Goal: Complete application form

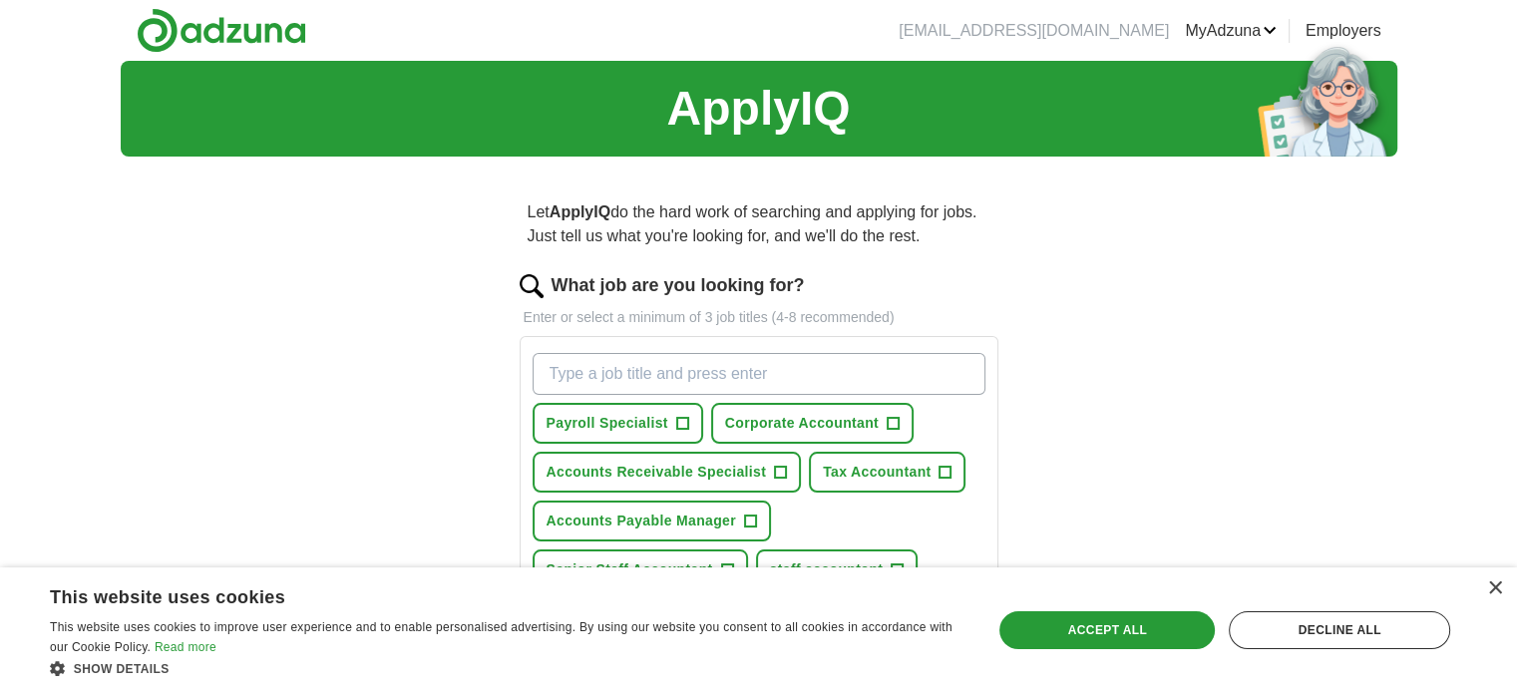
scroll to position [100, 0]
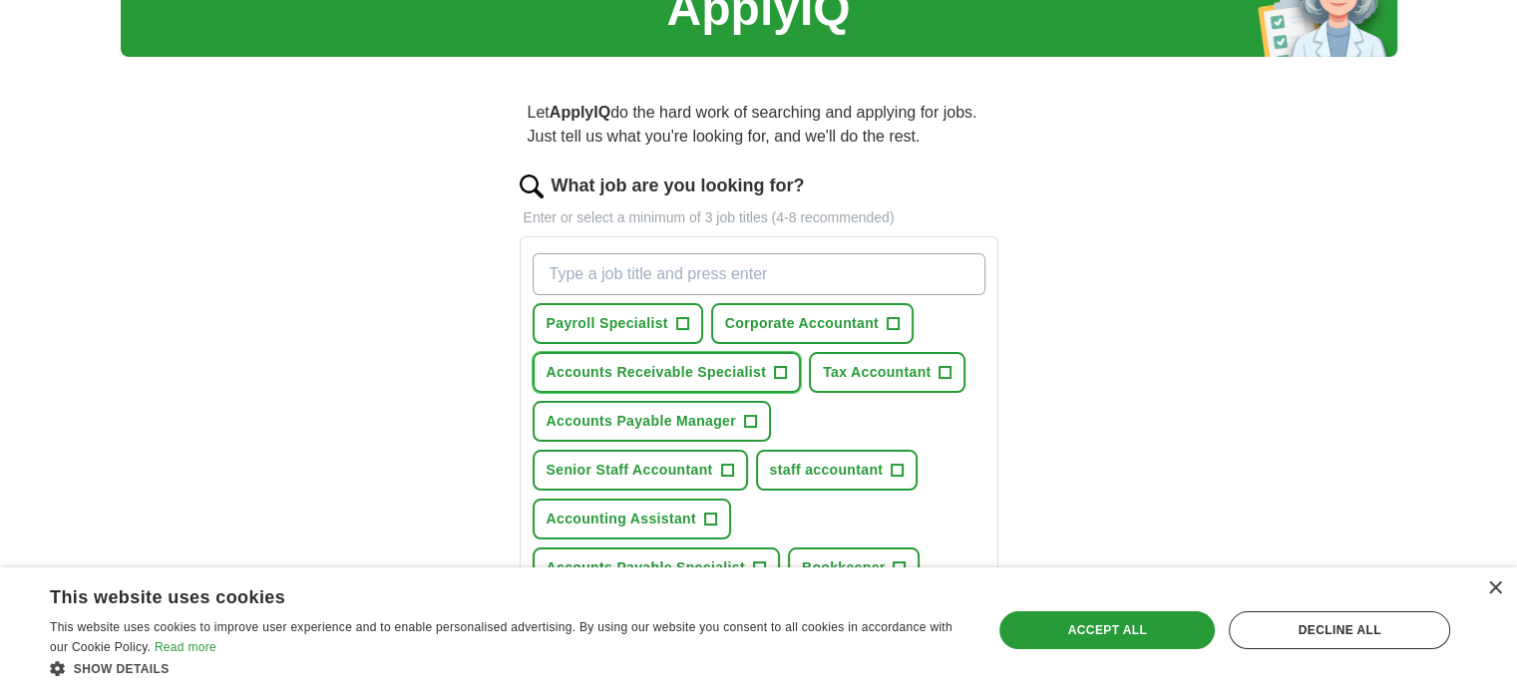
click at [734, 362] on span "Accounts Receivable Specialist" at bounding box center [656, 372] width 220 height 21
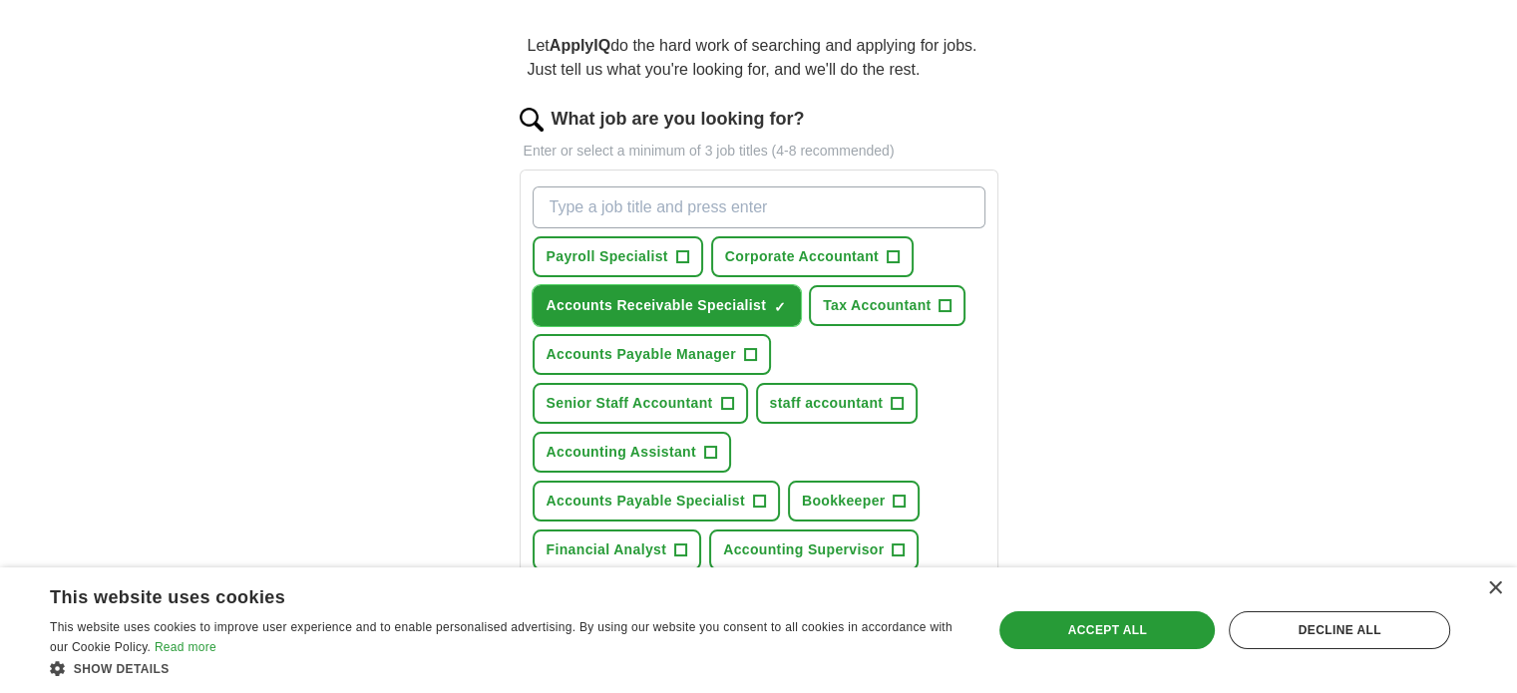
scroll to position [199, 0]
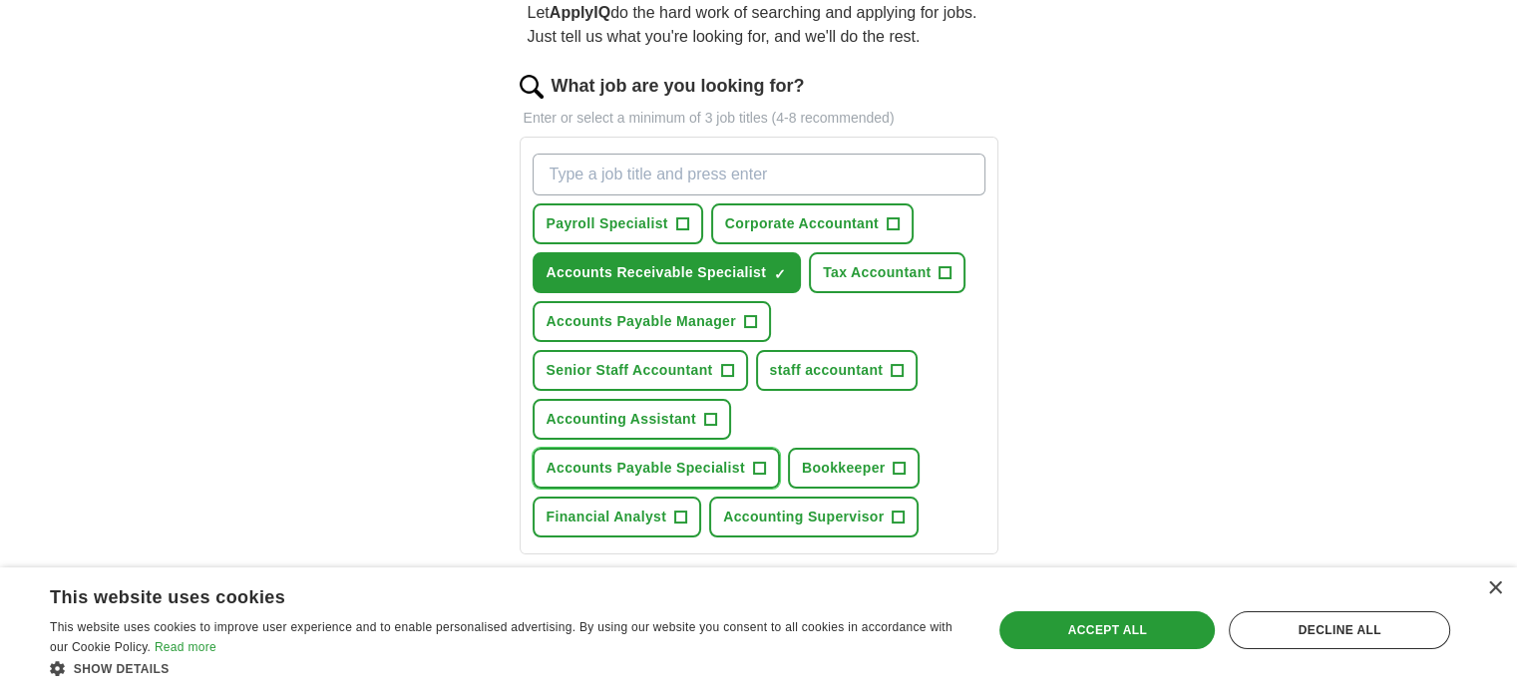
click at [745, 458] on span "Accounts Payable Specialist" at bounding box center [645, 468] width 198 height 21
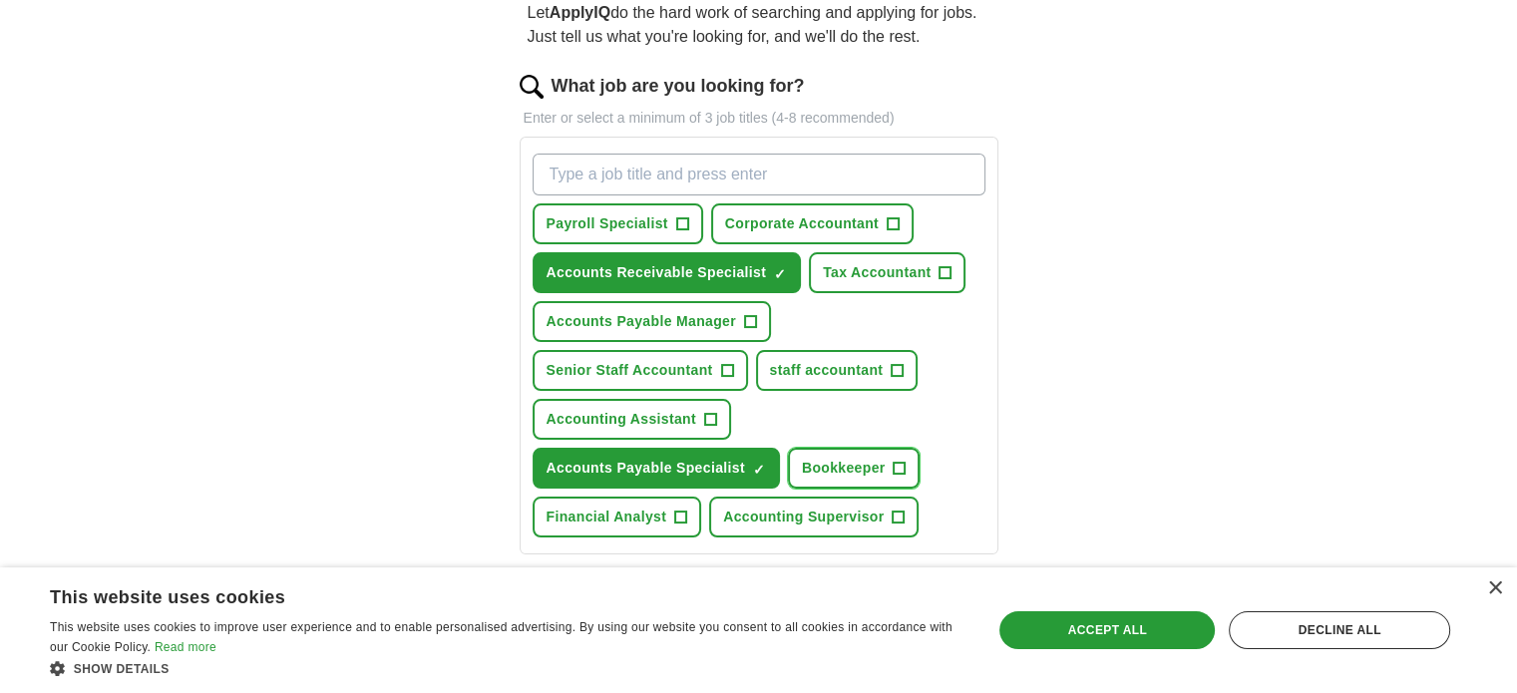
click at [802, 458] on span "Bookkeeper" at bounding box center [844, 468] width 84 height 21
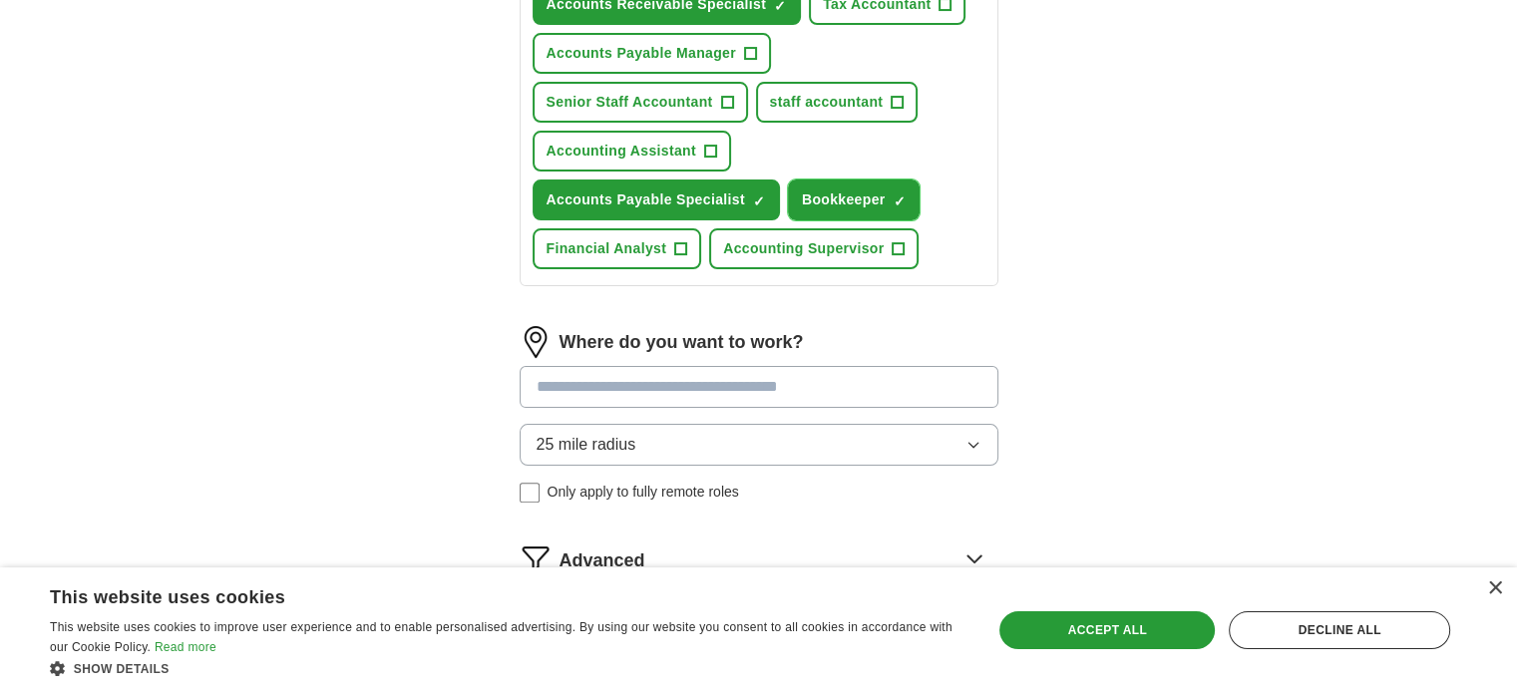
scroll to position [499, 0]
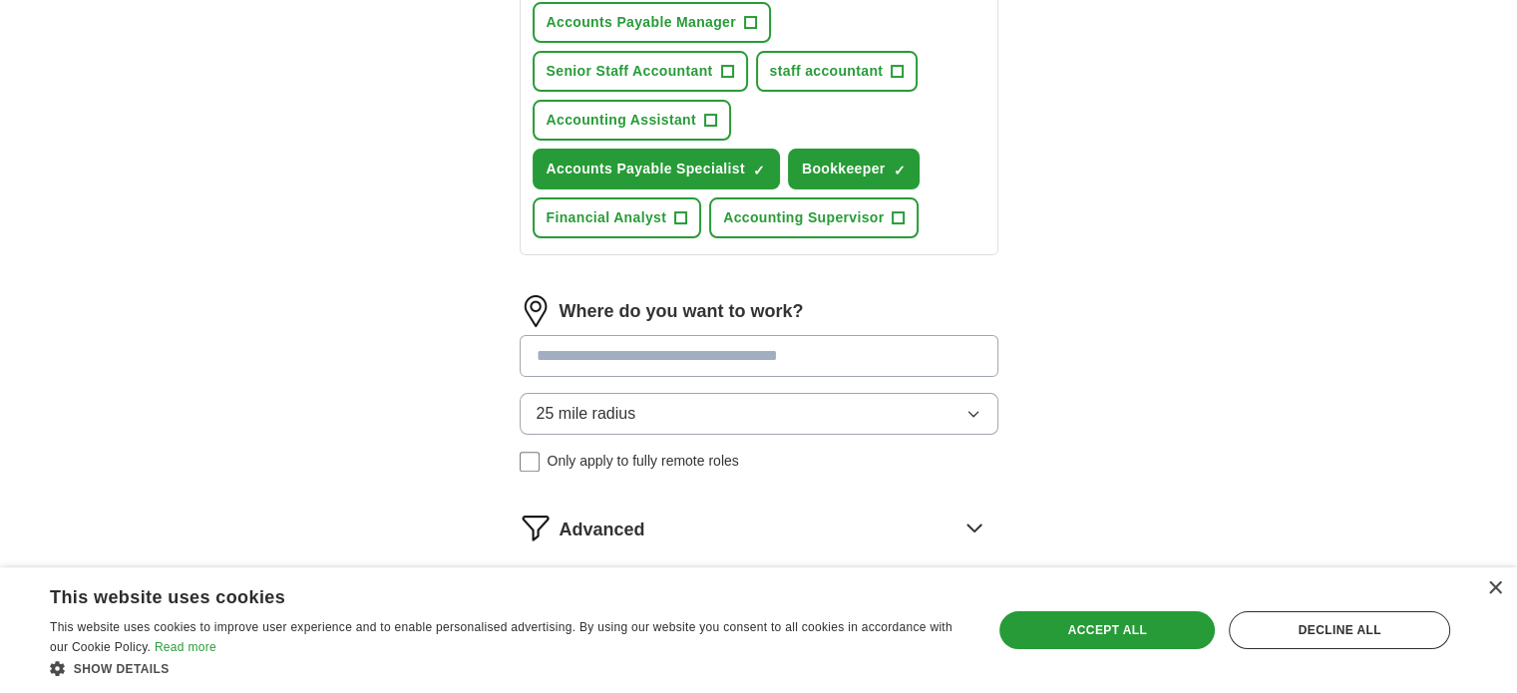
click at [894, 354] on input at bounding box center [759, 356] width 479 height 42
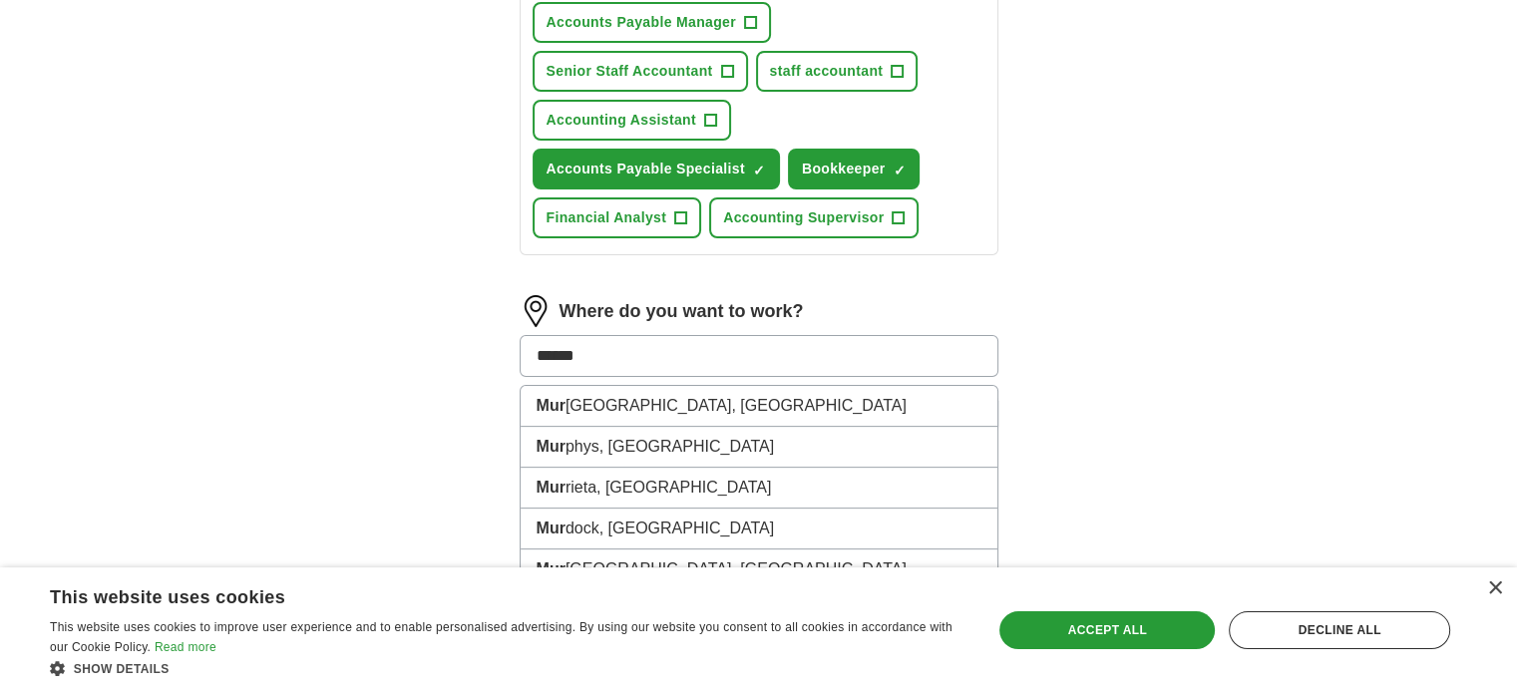
type input "*******"
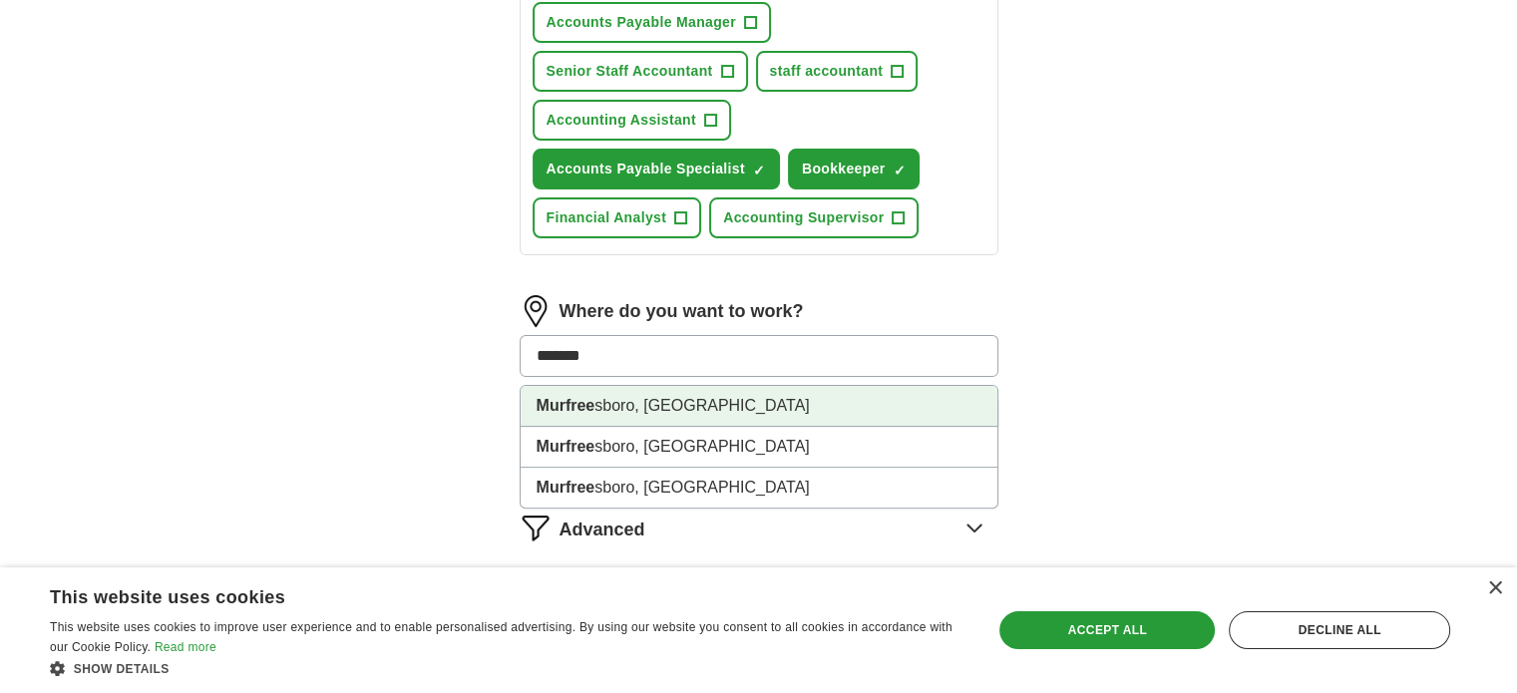
click at [634, 399] on li "Murfree sboro, [GEOGRAPHIC_DATA]" at bounding box center [759, 406] width 477 height 41
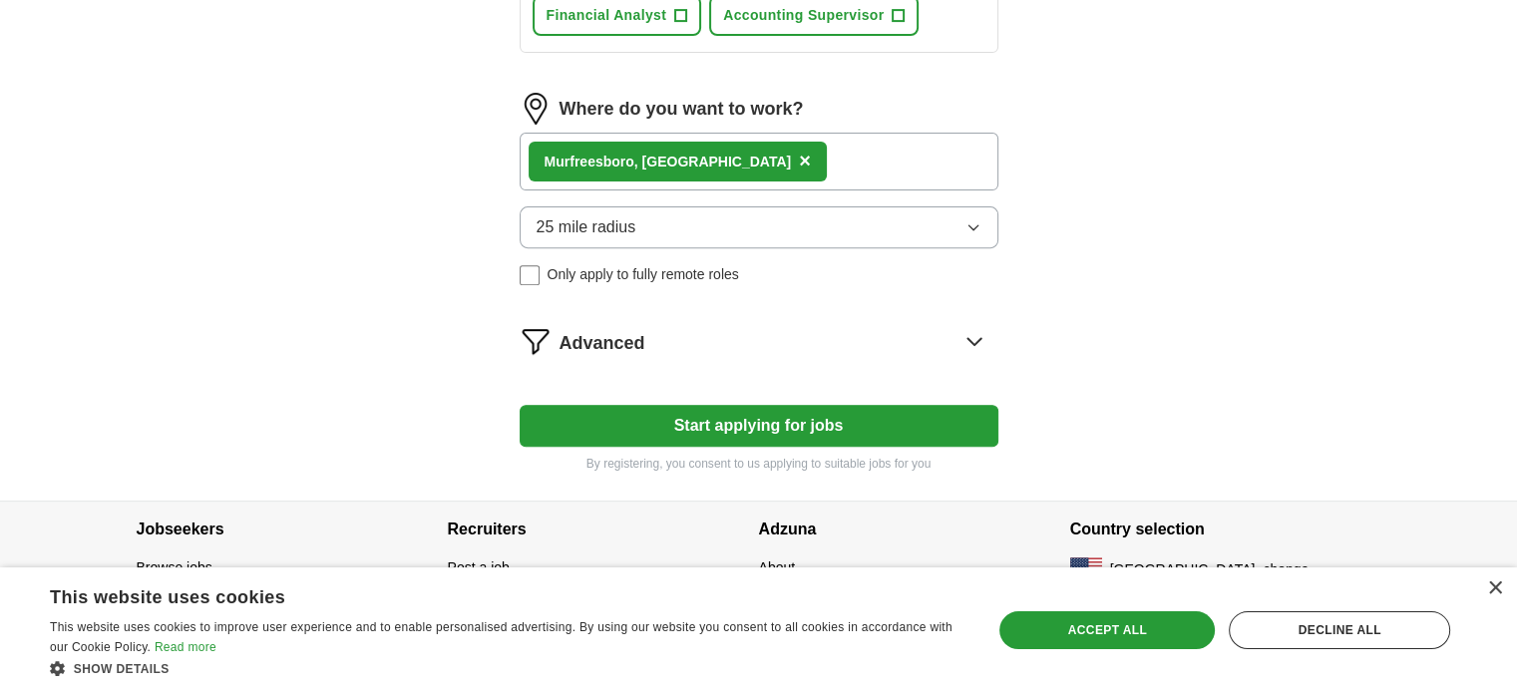
scroll to position [702, 0]
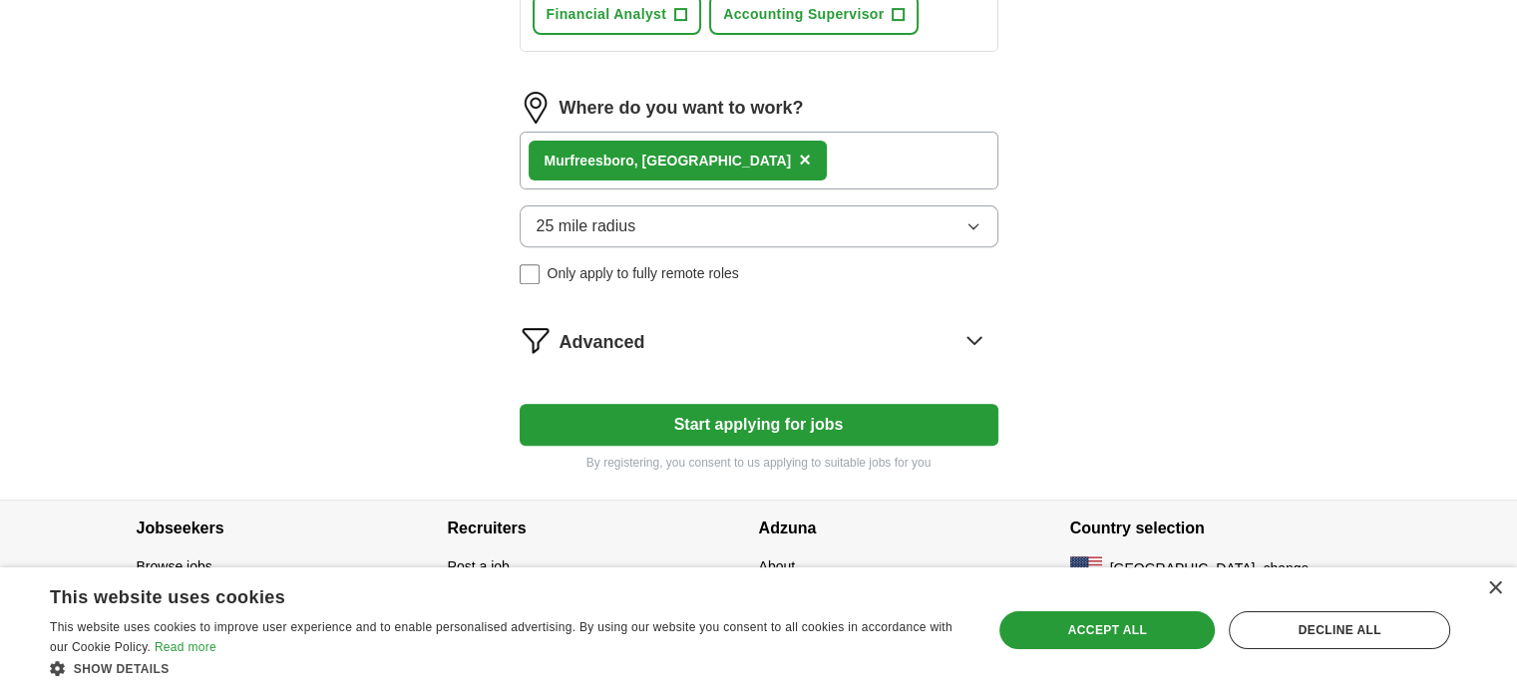
click at [801, 404] on button "Start applying for jobs" at bounding box center [759, 425] width 479 height 42
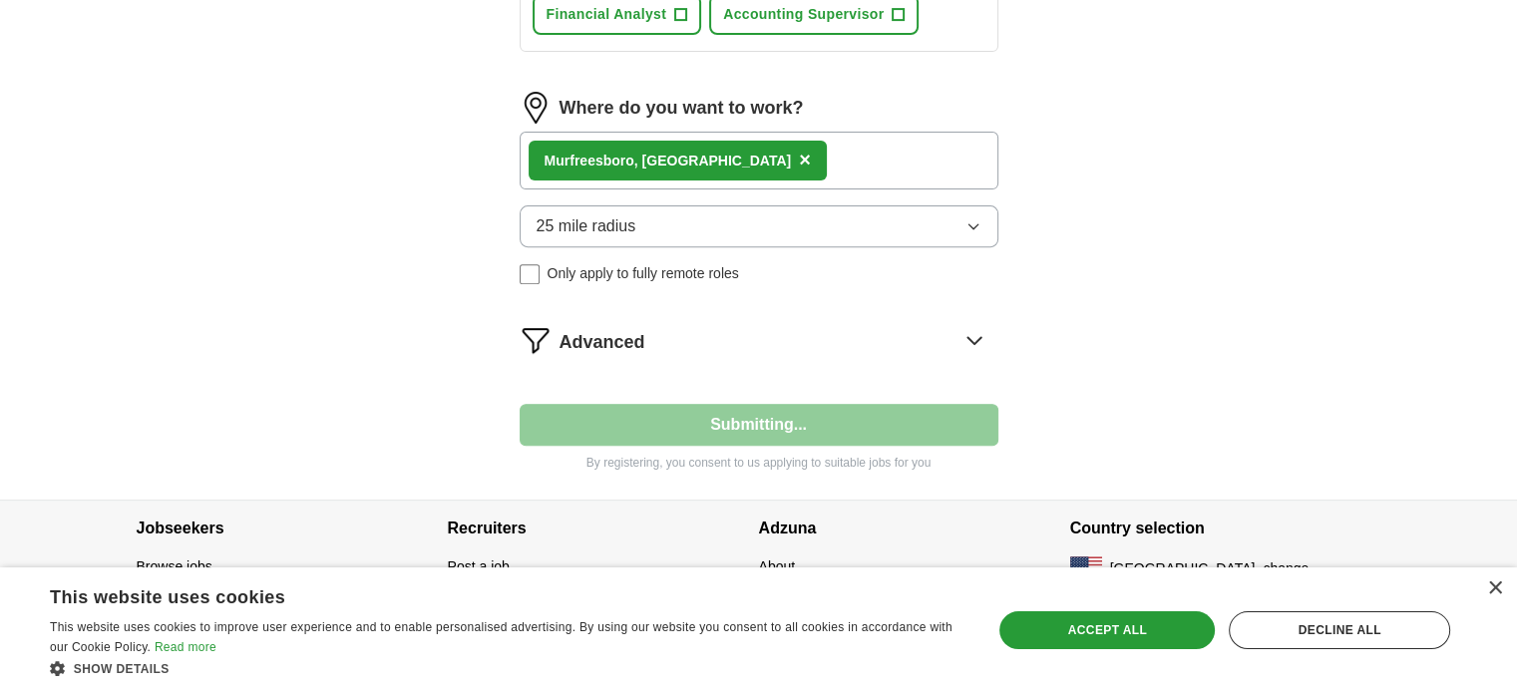
select select "**"
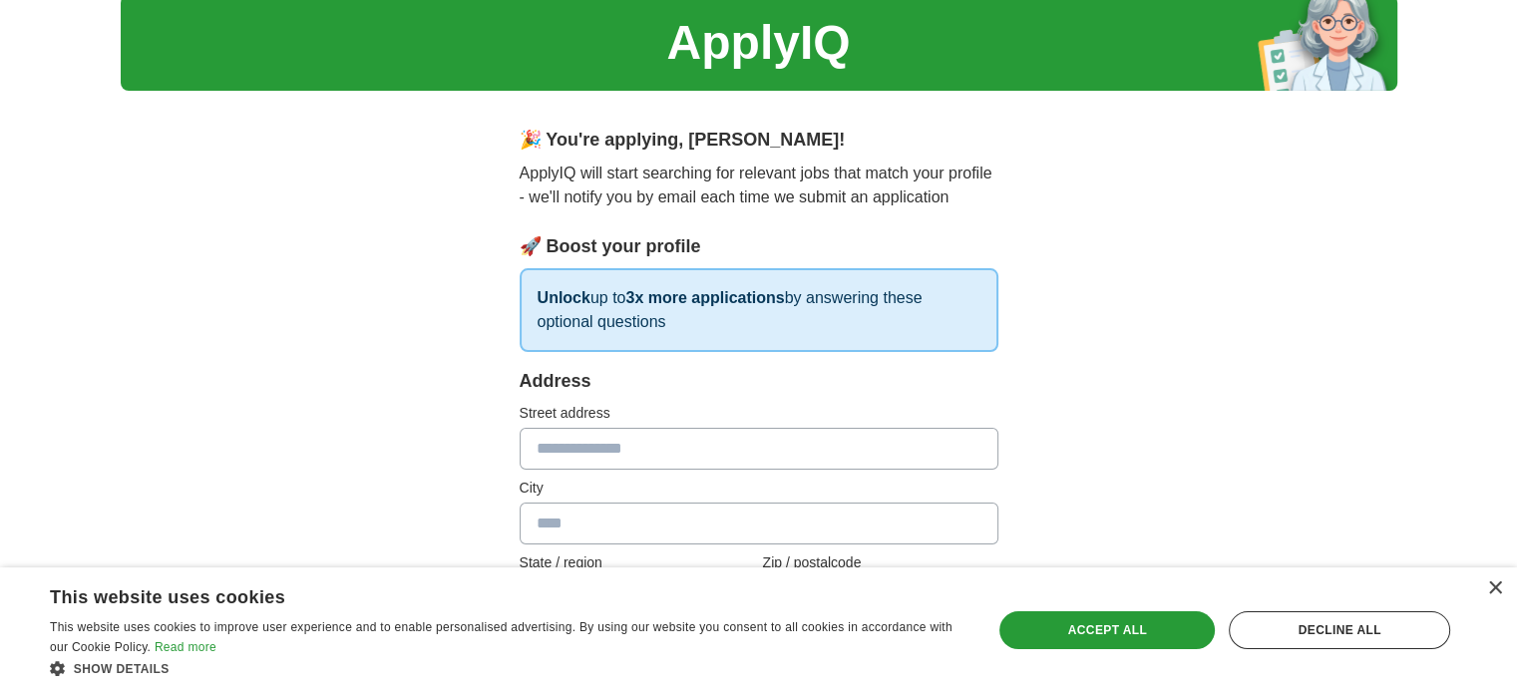
scroll to position [100, 0]
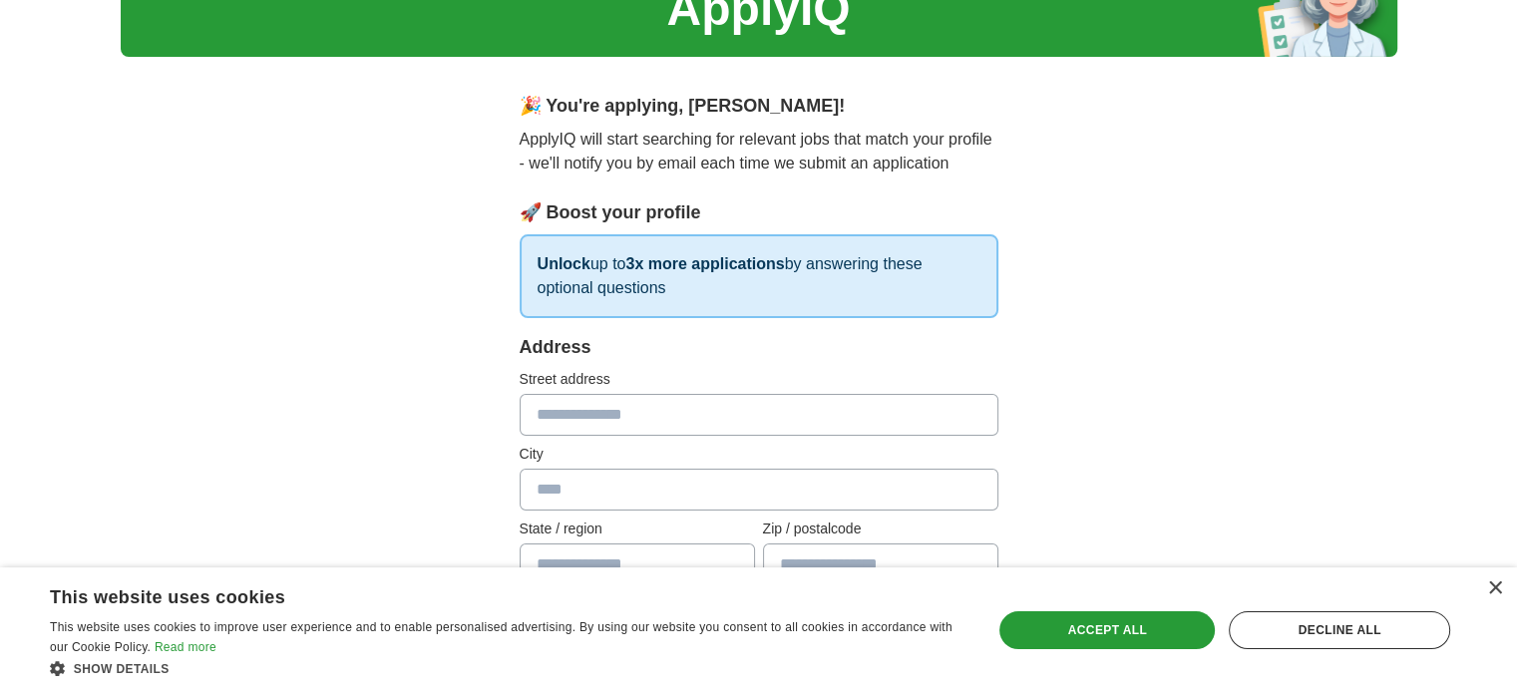
click at [800, 424] on input "text" at bounding box center [759, 415] width 479 height 42
type input "**********"
type input "*******"
type input "*"
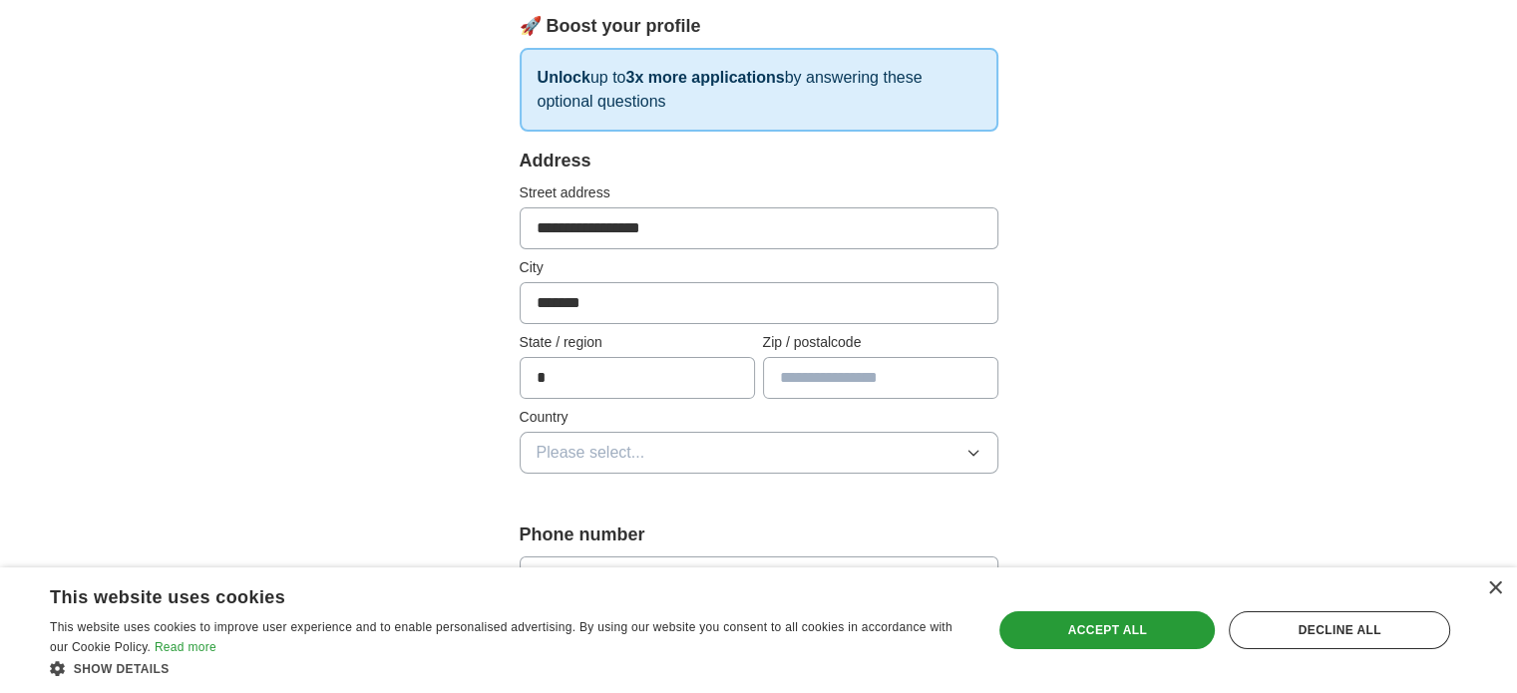
scroll to position [299, 0]
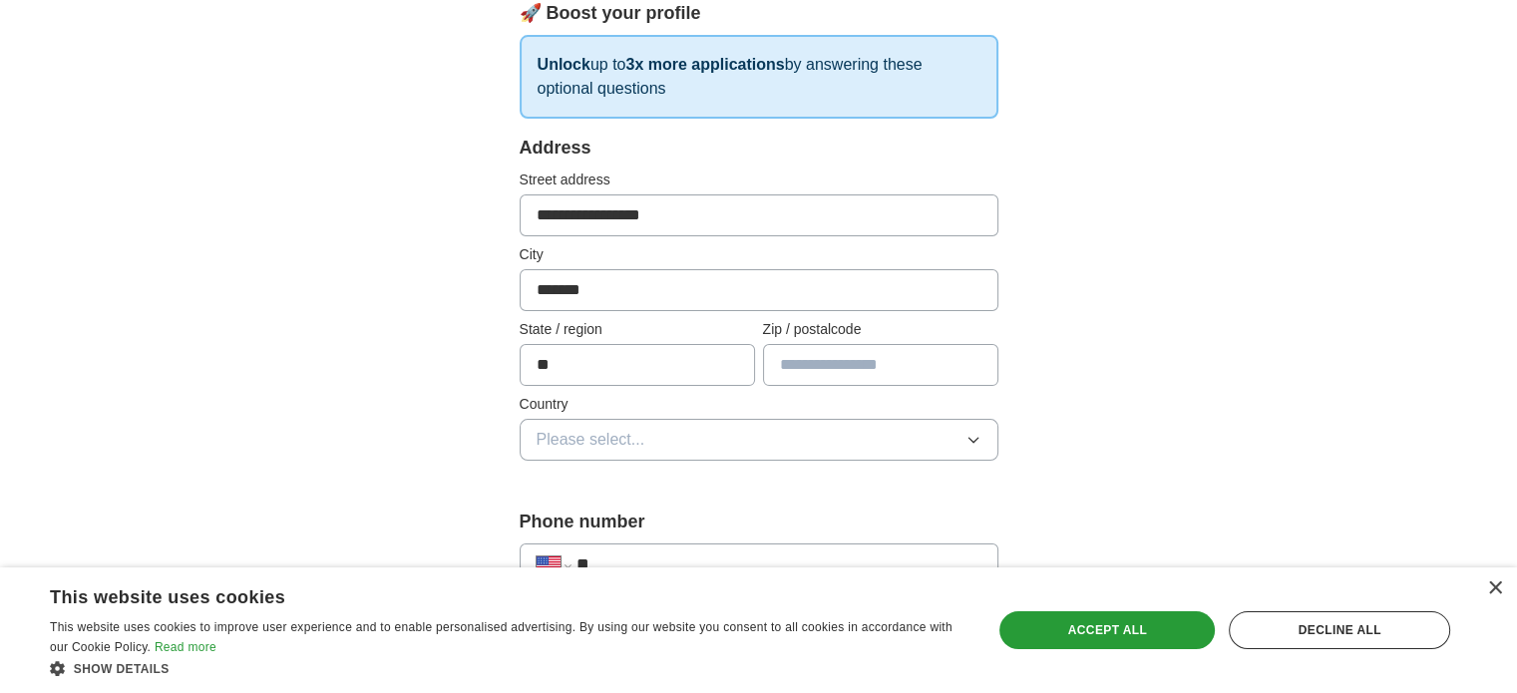
type input "**"
type input "*****"
click at [972, 434] on icon "button" at bounding box center [973, 440] width 16 height 16
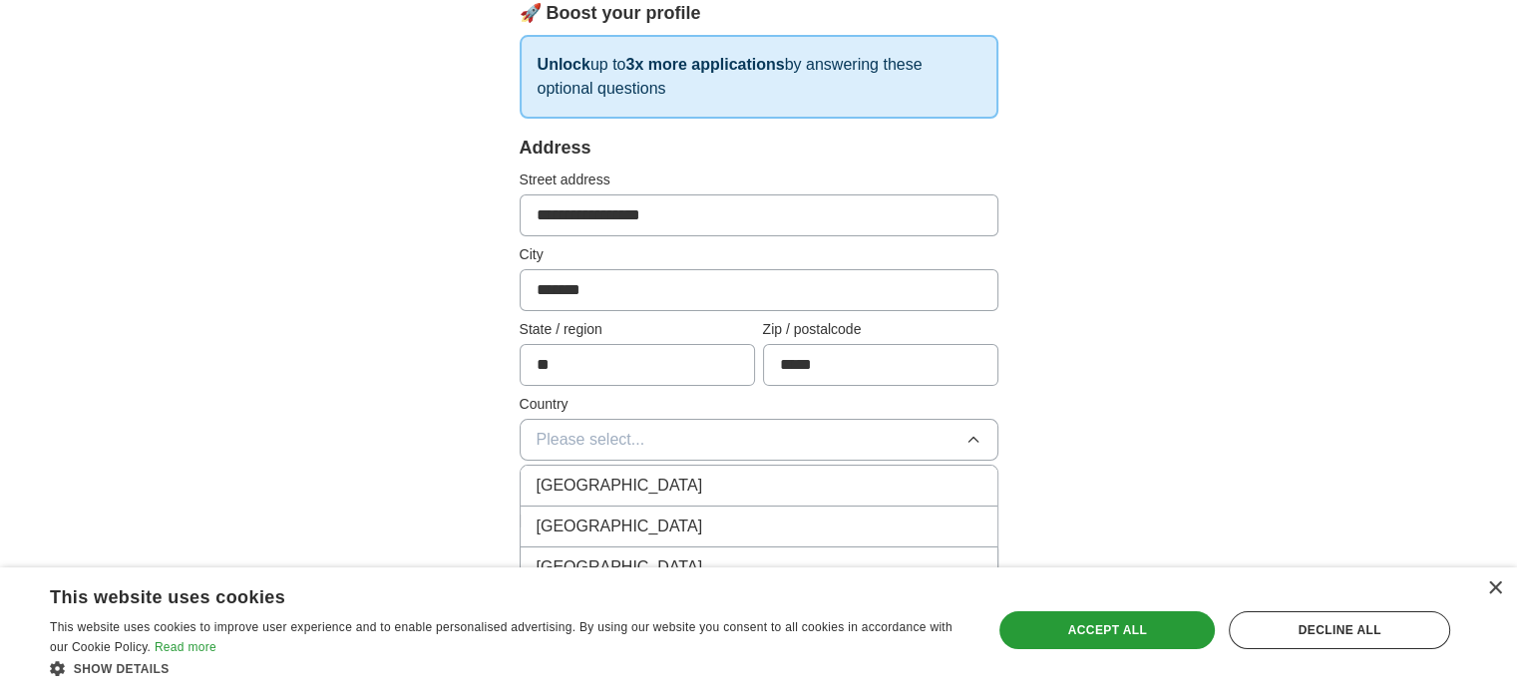
click at [832, 521] on div "[GEOGRAPHIC_DATA]" at bounding box center [759, 527] width 445 height 24
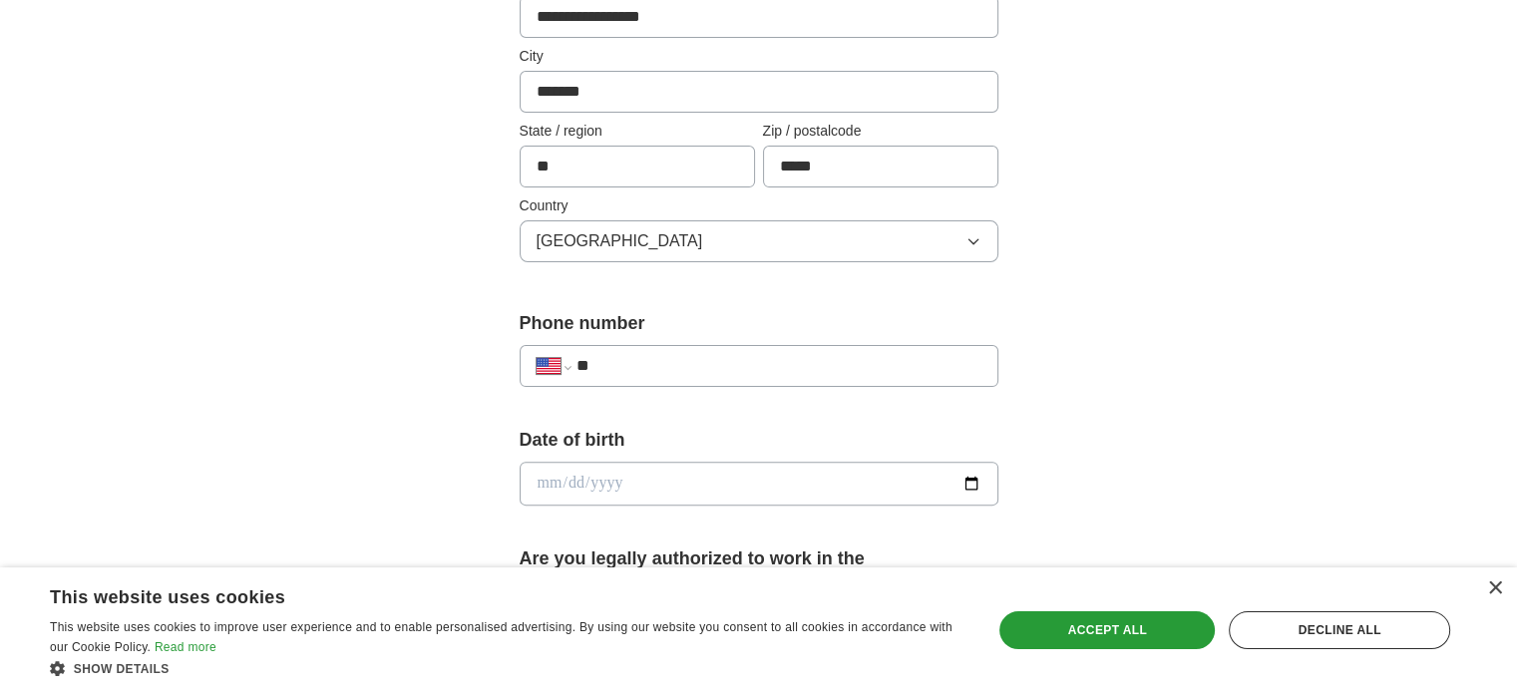
scroll to position [499, 0]
click at [793, 368] on input "**" at bounding box center [777, 365] width 405 height 24
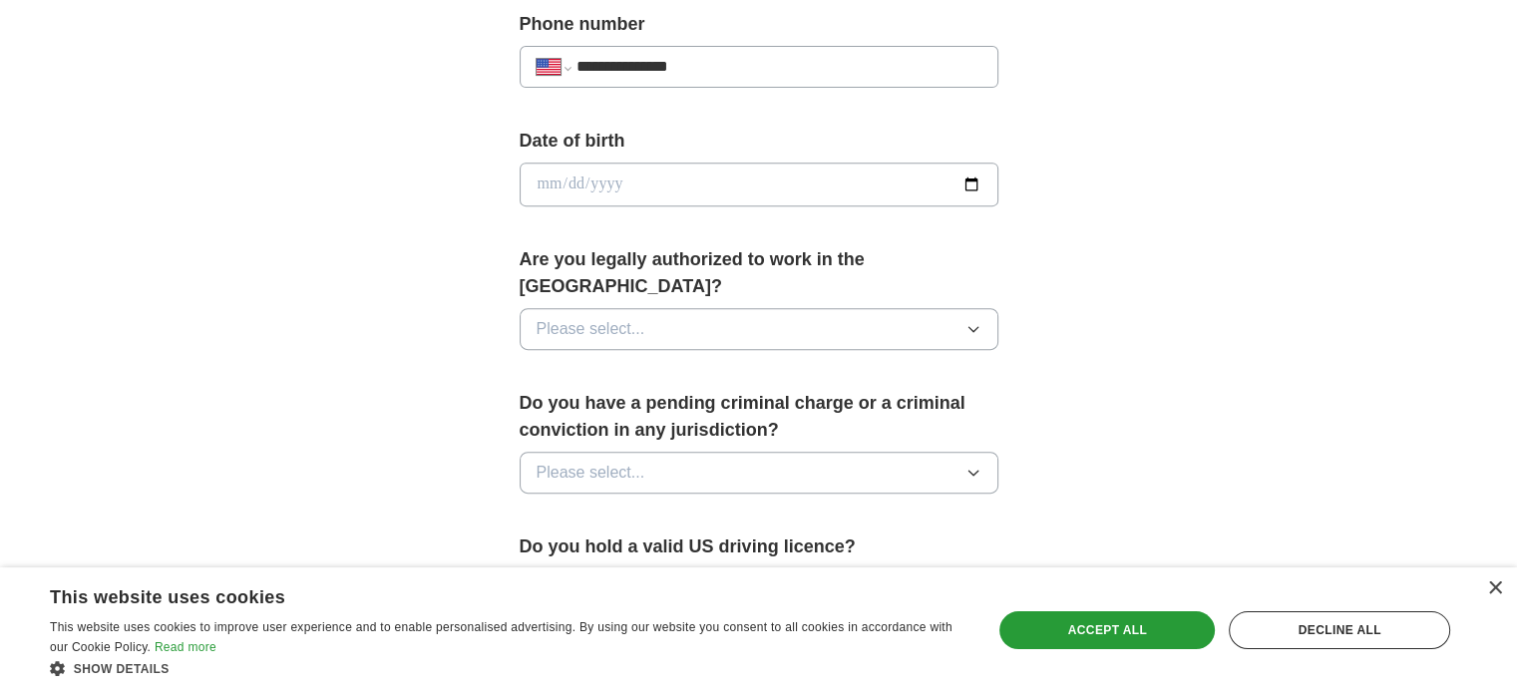
scroll to position [798, 0]
type input "**********"
click at [655, 179] on input "date" at bounding box center [759, 184] width 479 height 44
type input "**********"
click at [975, 320] on icon "button" at bounding box center [973, 328] width 16 height 16
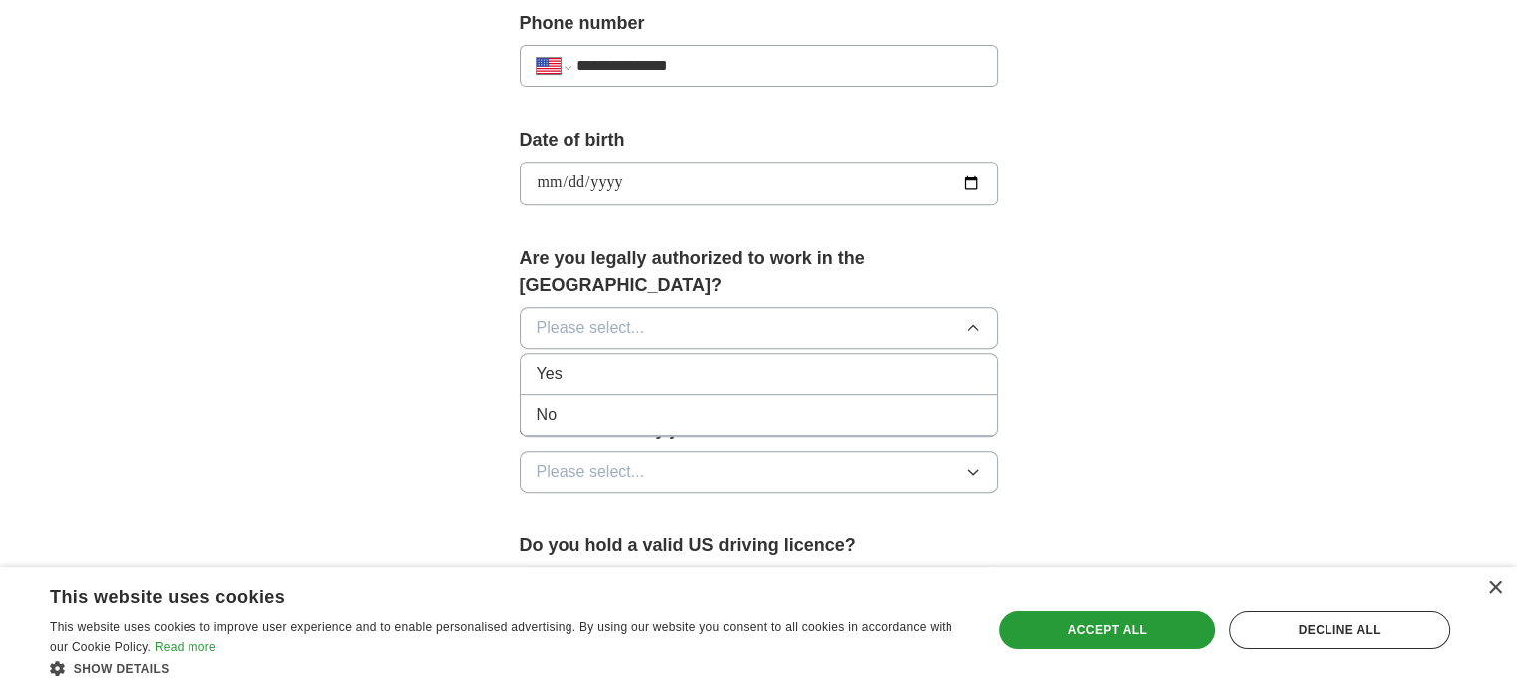
click at [909, 362] on div "Yes" at bounding box center [759, 374] width 445 height 24
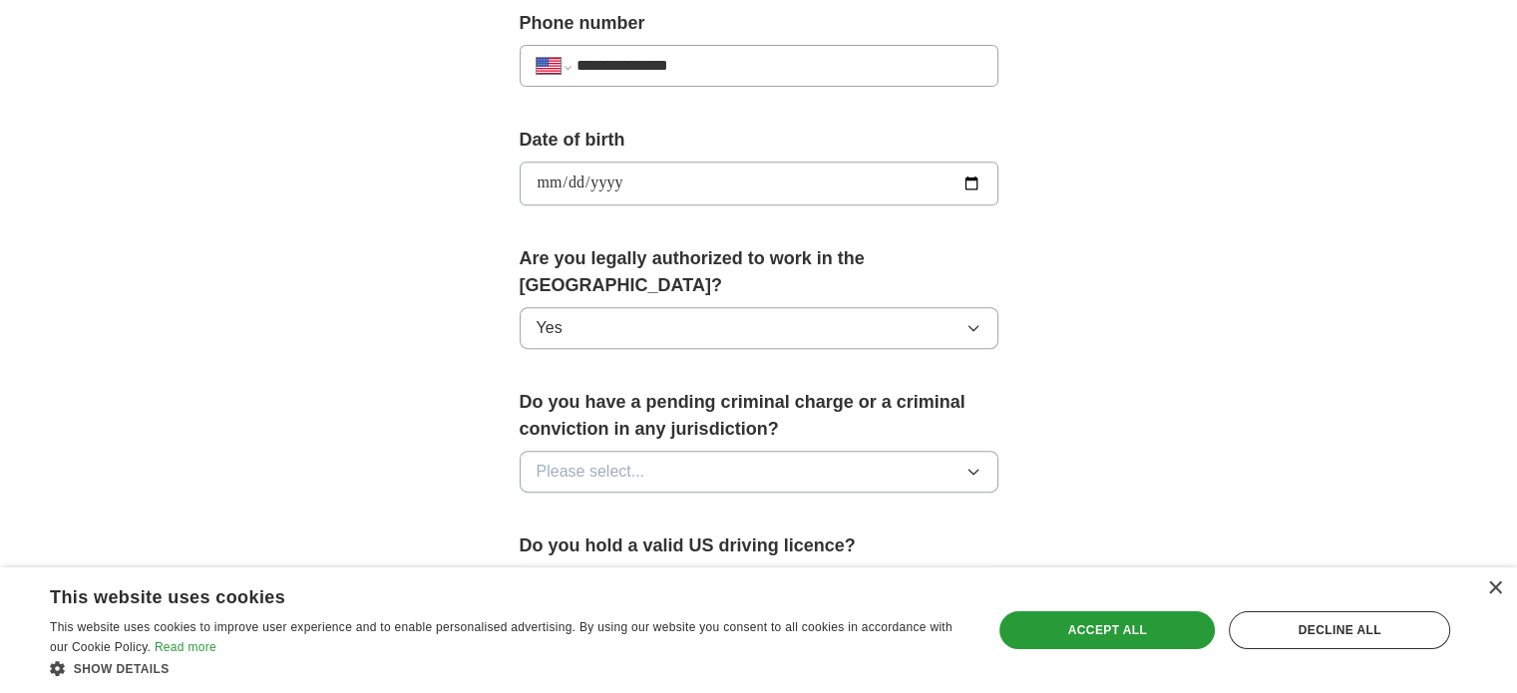
scroll to position [898, 0]
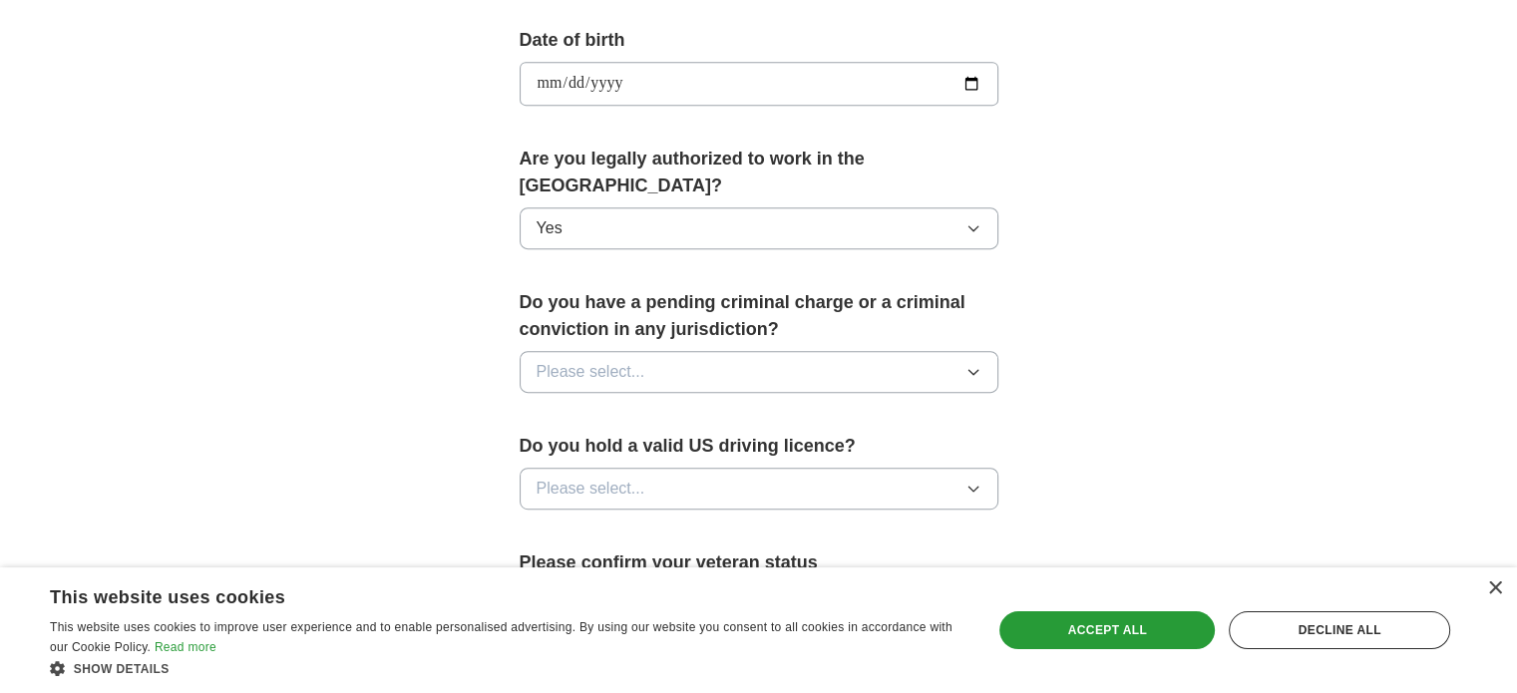
click at [977, 364] on icon "button" at bounding box center [973, 372] width 16 height 16
click at [879, 447] on div "No" at bounding box center [759, 459] width 445 height 24
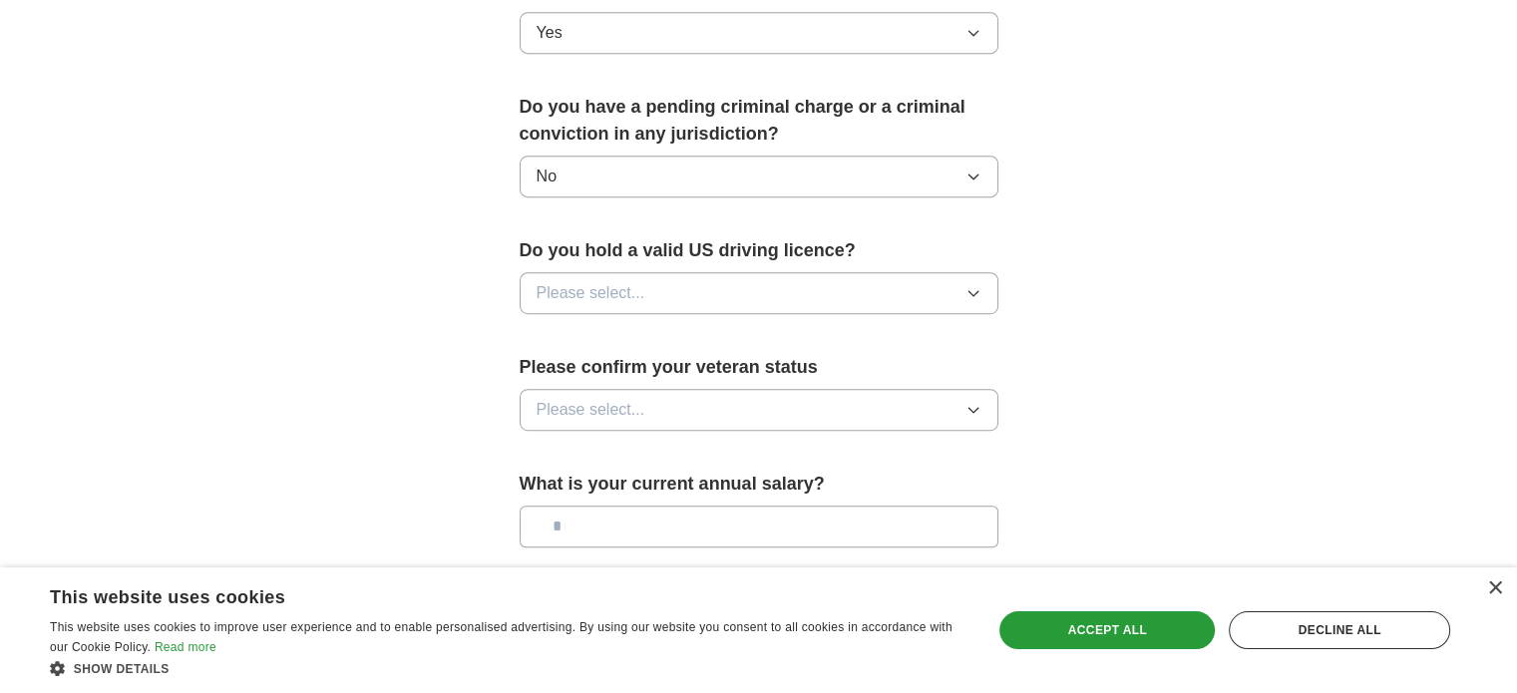
scroll to position [1097, 0]
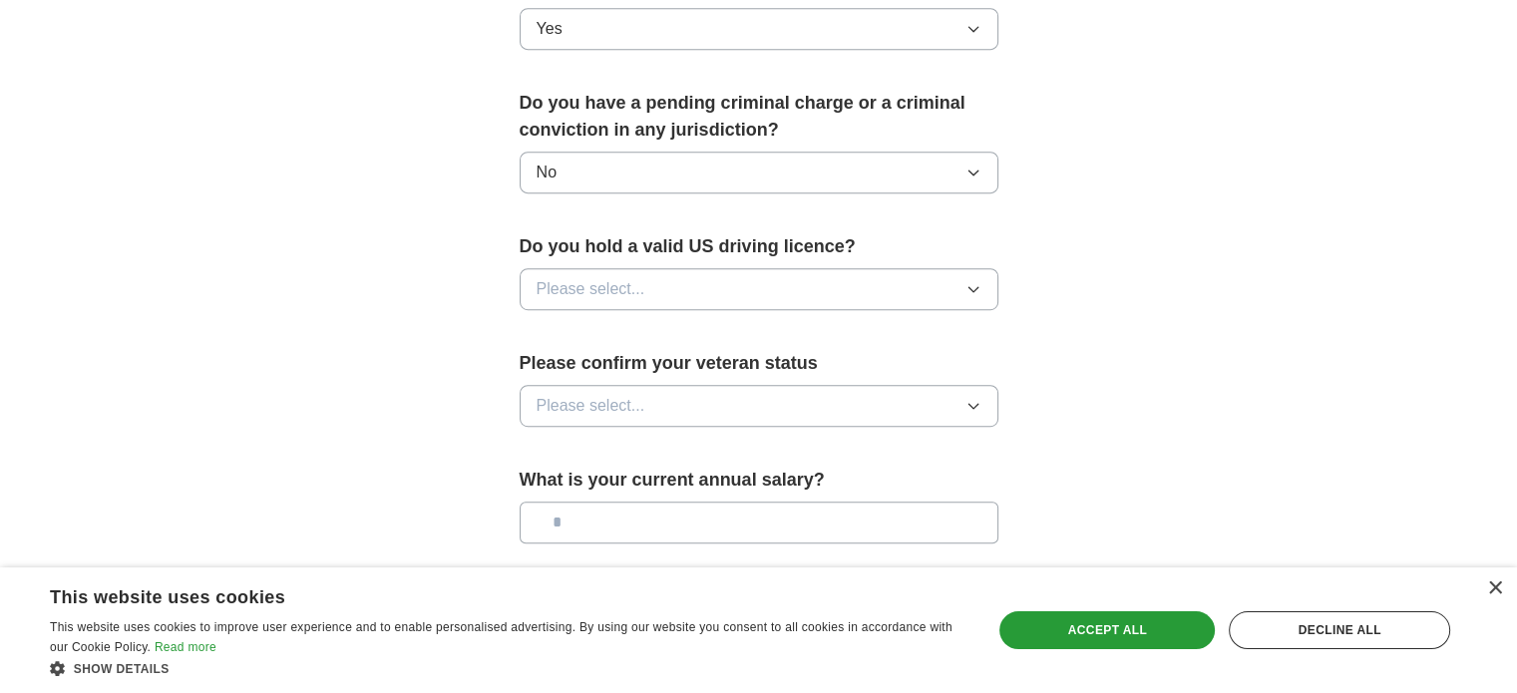
click at [973, 281] on icon "button" at bounding box center [973, 289] width 16 height 16
click at [906, 323] on div "Yes" at bounding box center [759, 335] width 445 height 24
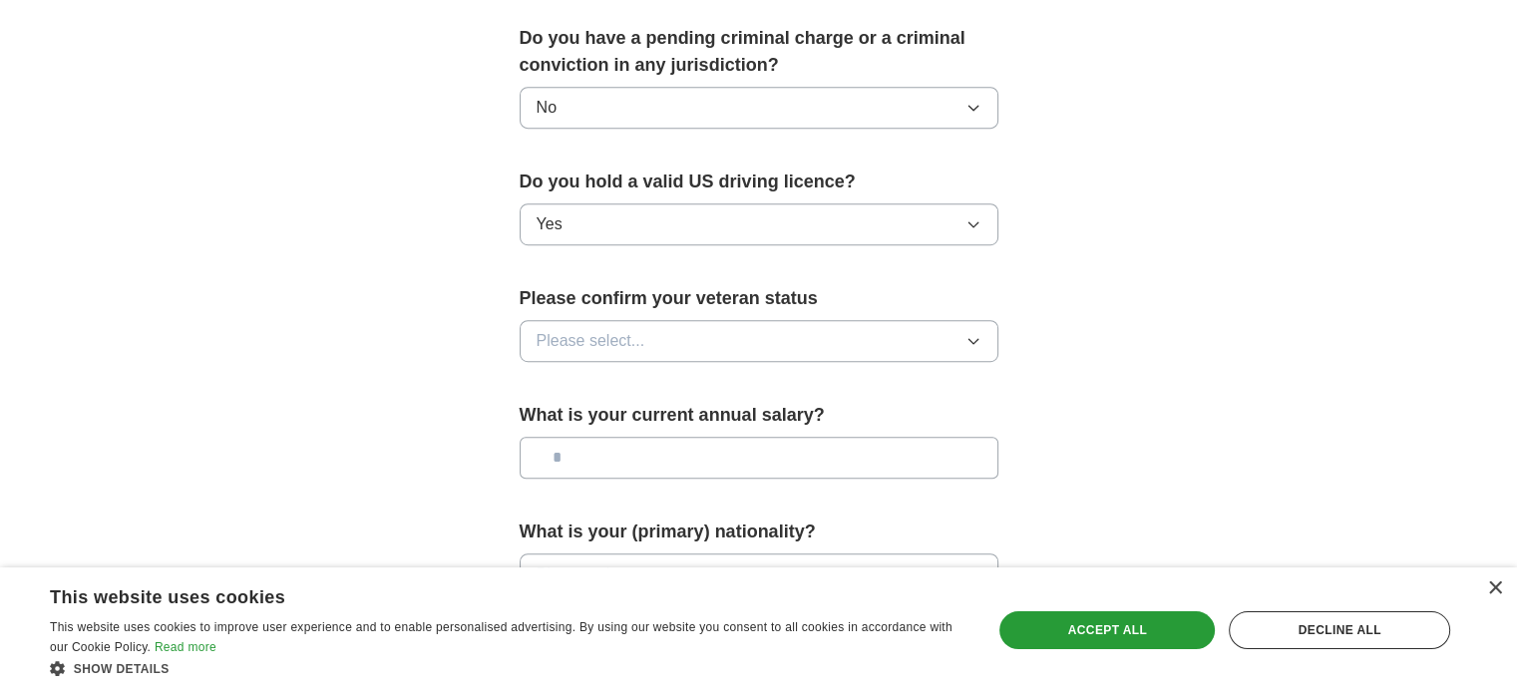
scroll to position [1296, 0]
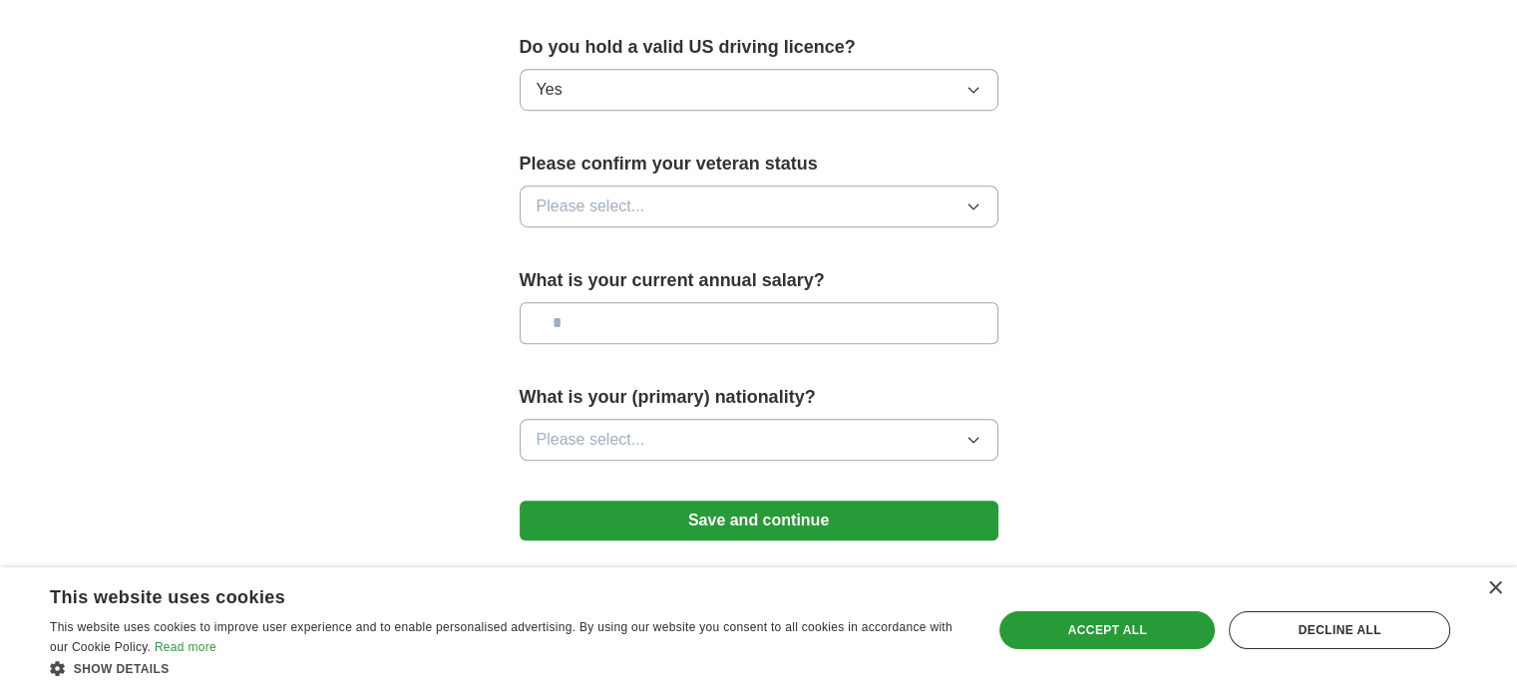
click at [974, 204] on icon "button" at bounding box center [972, 206] width 9 height 5
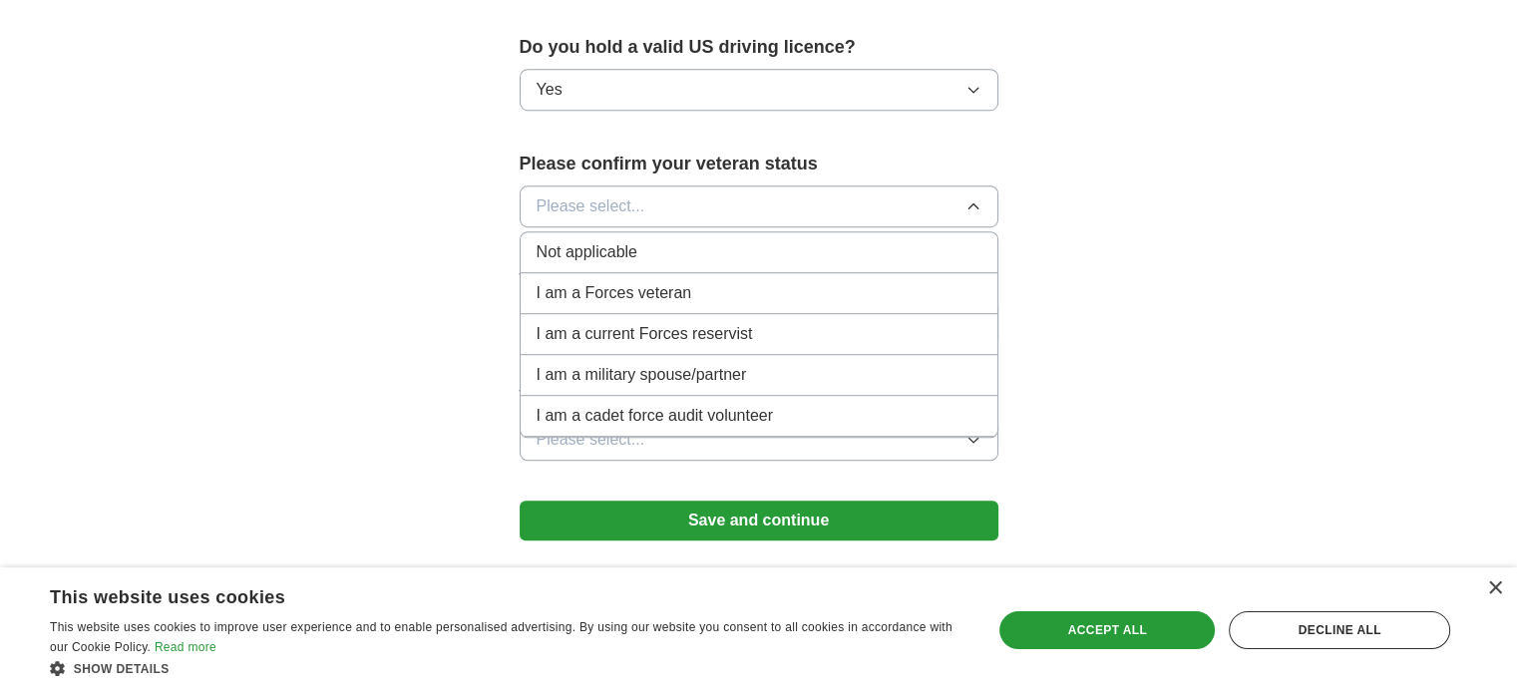
click at [973, 198] on icon "button" at bounding box center [973, 206] width 16 height 16
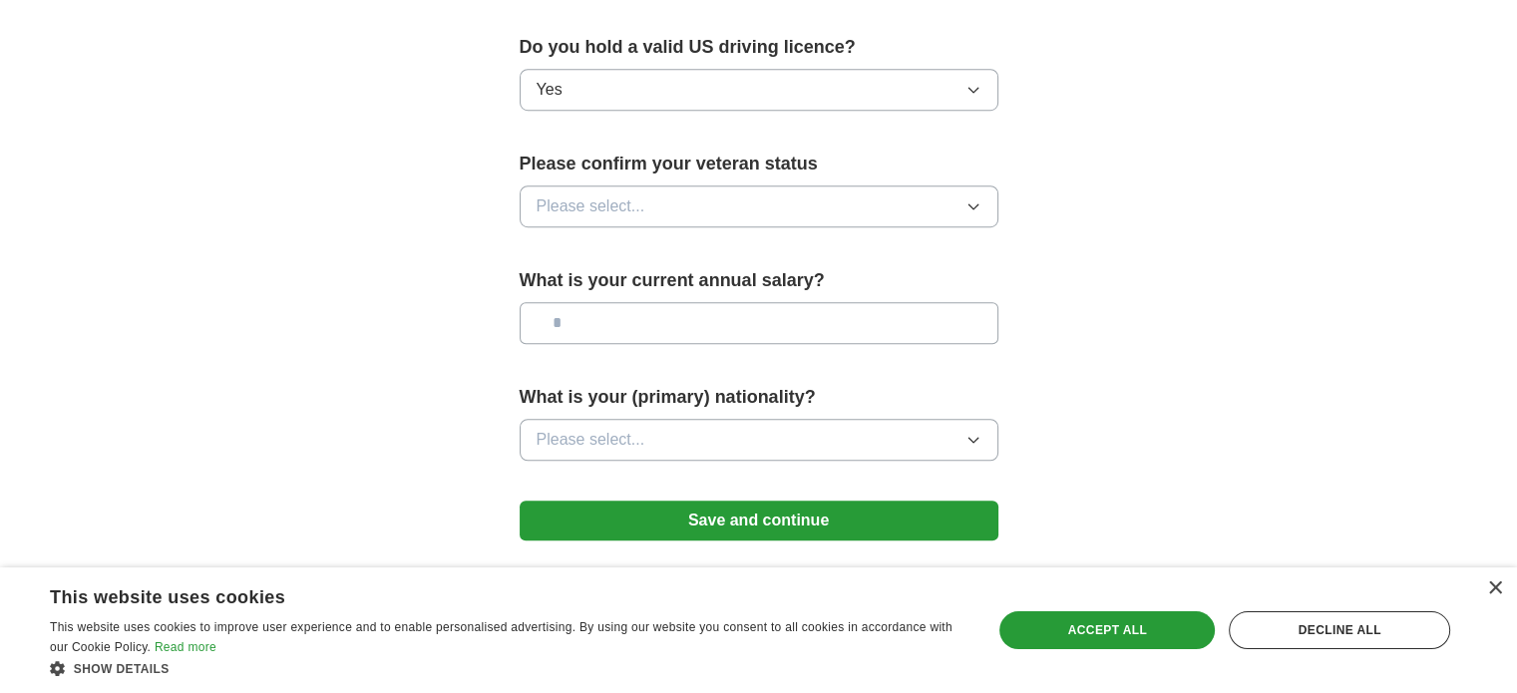
click at [974, 204] on icon "button" at bounding box center [972, 206] width 9 height 5
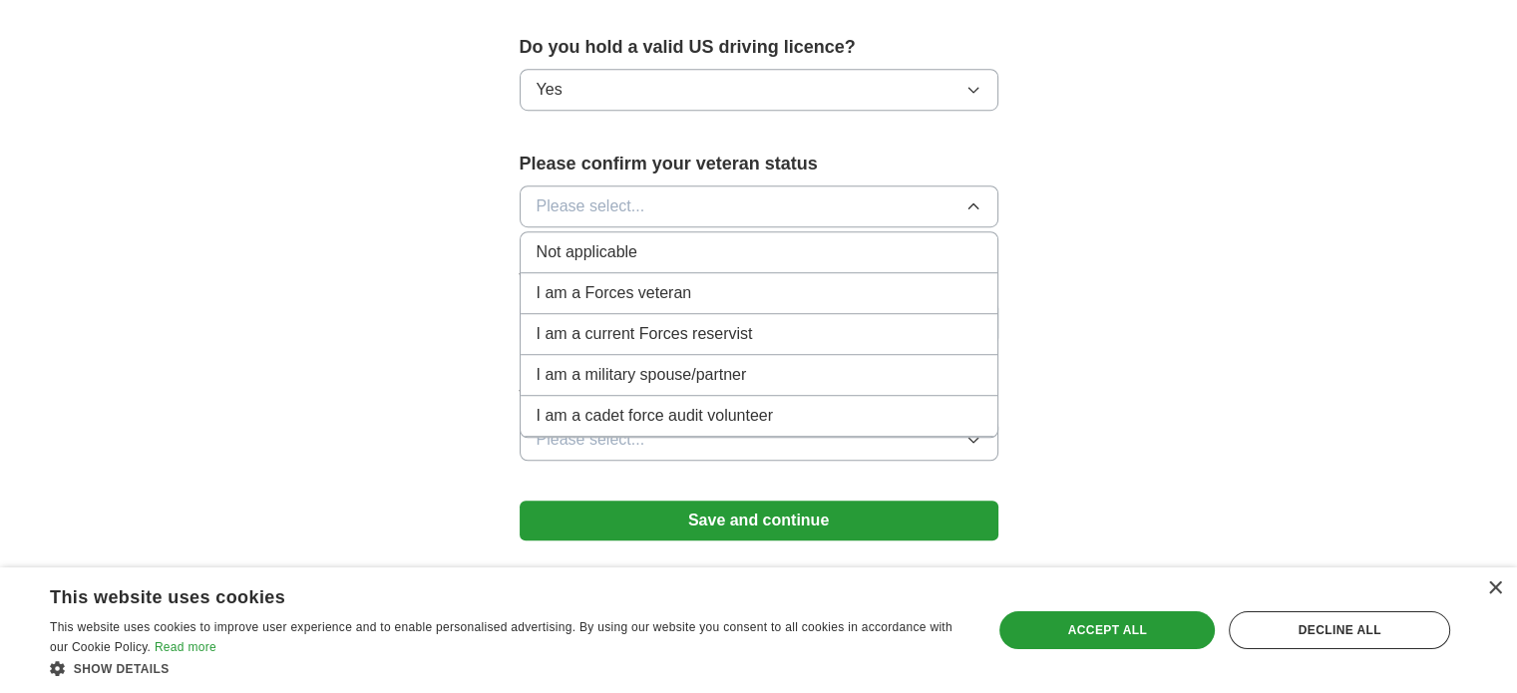
click at [907, 240] on div "Not applicable" at bounding box center [759, 252] width 445 height 24
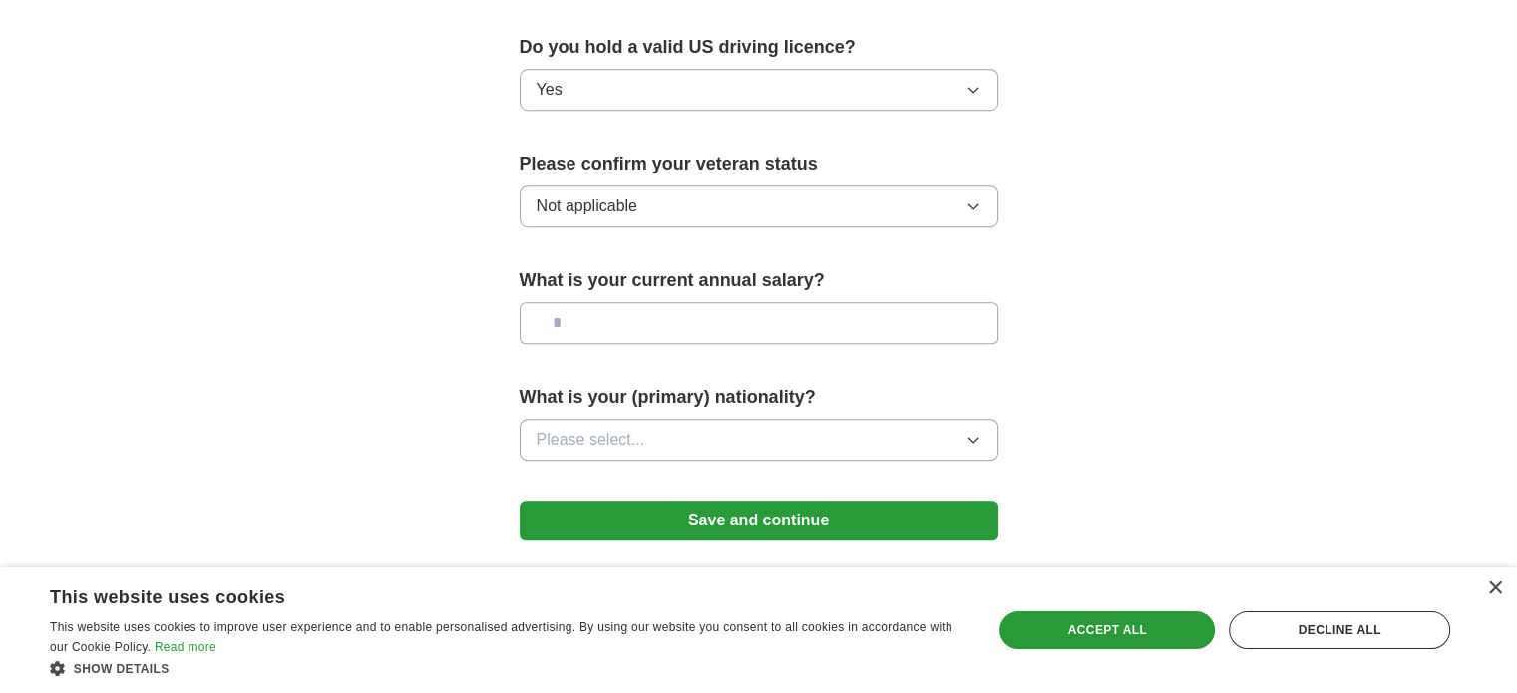
click at [853, 302] on input "text" at bounding box center [759, 323] width 479 height 42
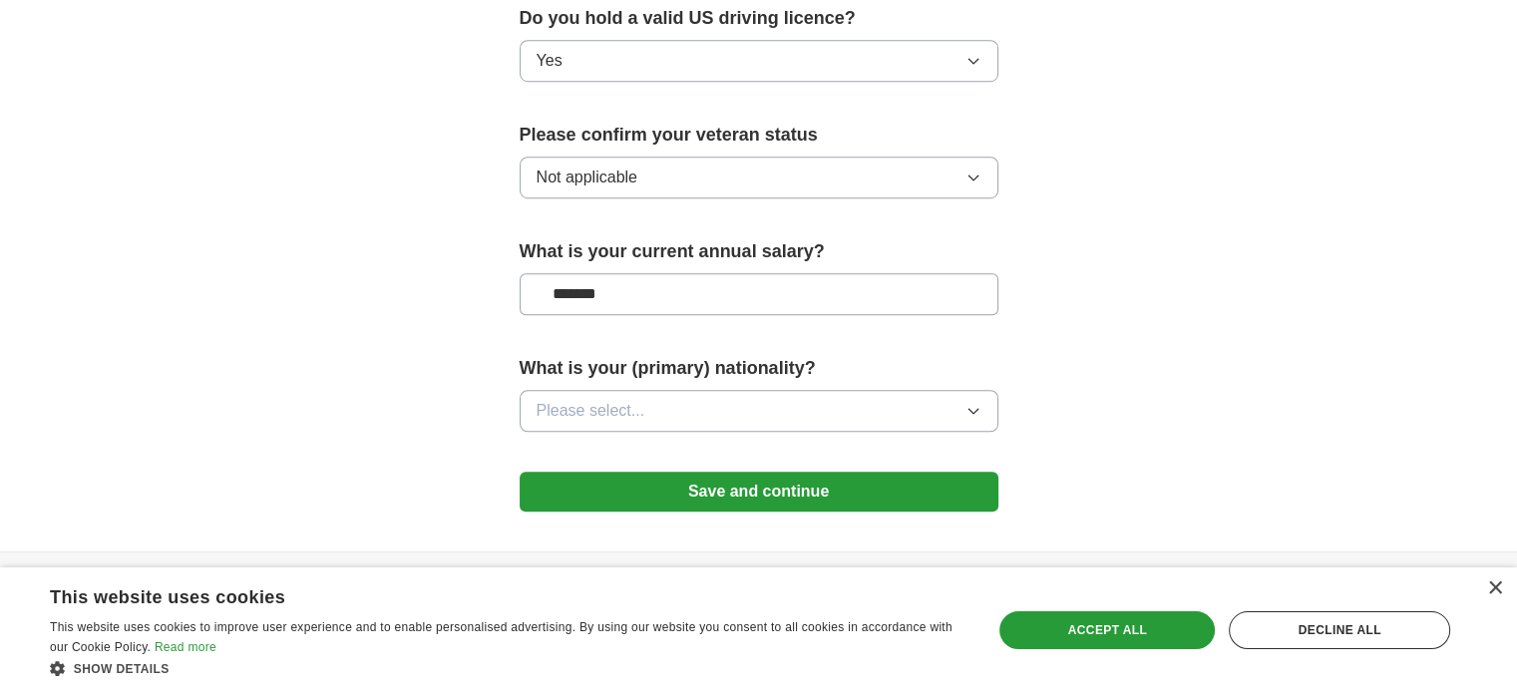
scroll to position [1352, 0]
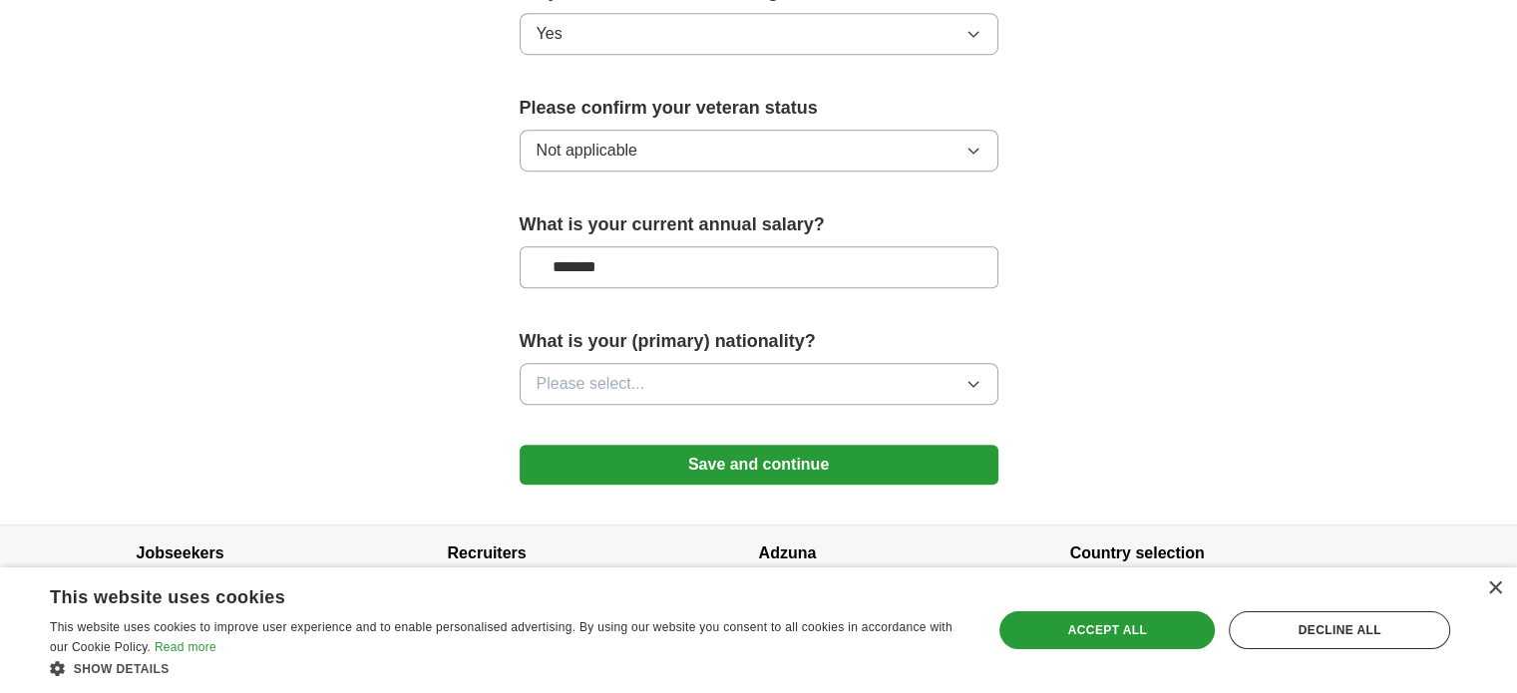
type input "*******"
click at [971, 376] on icon "button" at bounding box center [973, 384] width 16 height 16
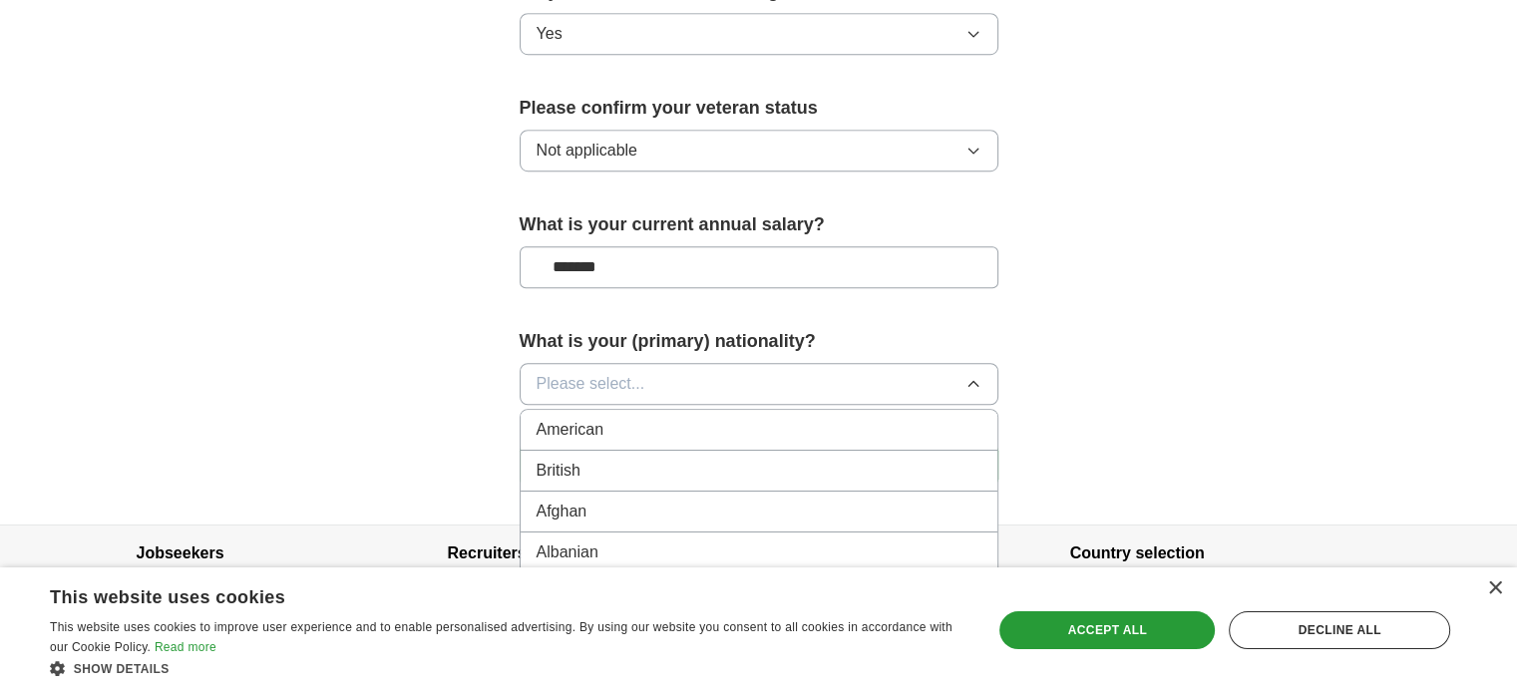
click at [598, 418] on span "American" at bounding box center [571, 430] width 68 height 24
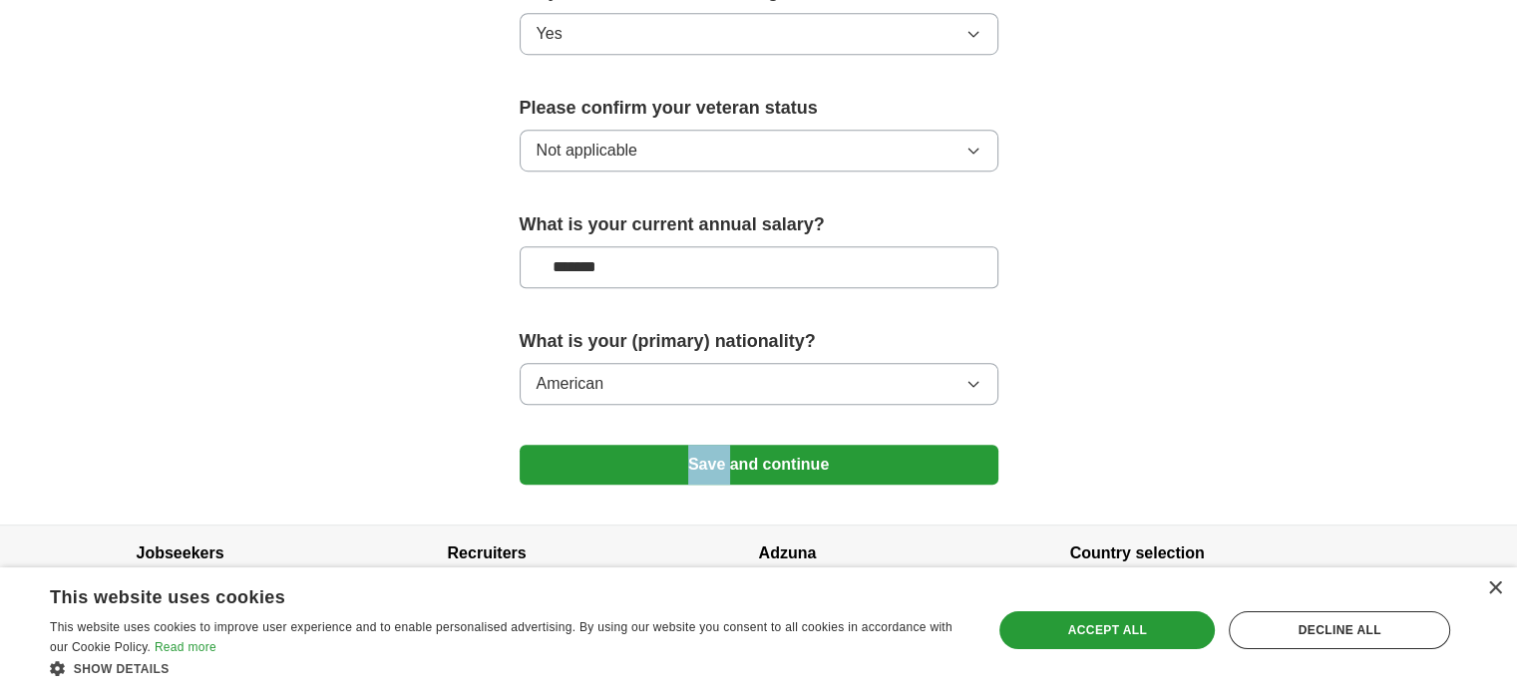
click at [713, 445] on button "Save and continue" at bounding box center [759, 465] width 479 height 40
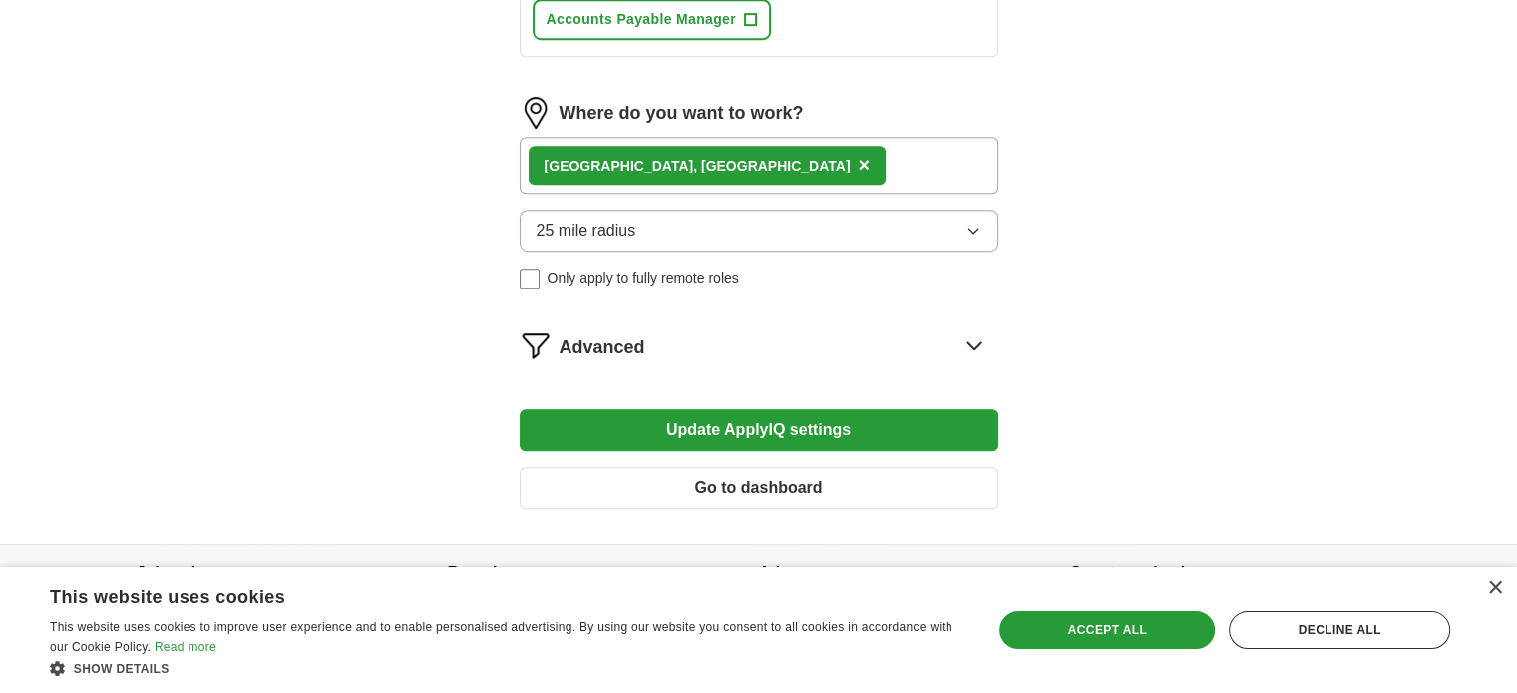
scroll to position [1138, 0]
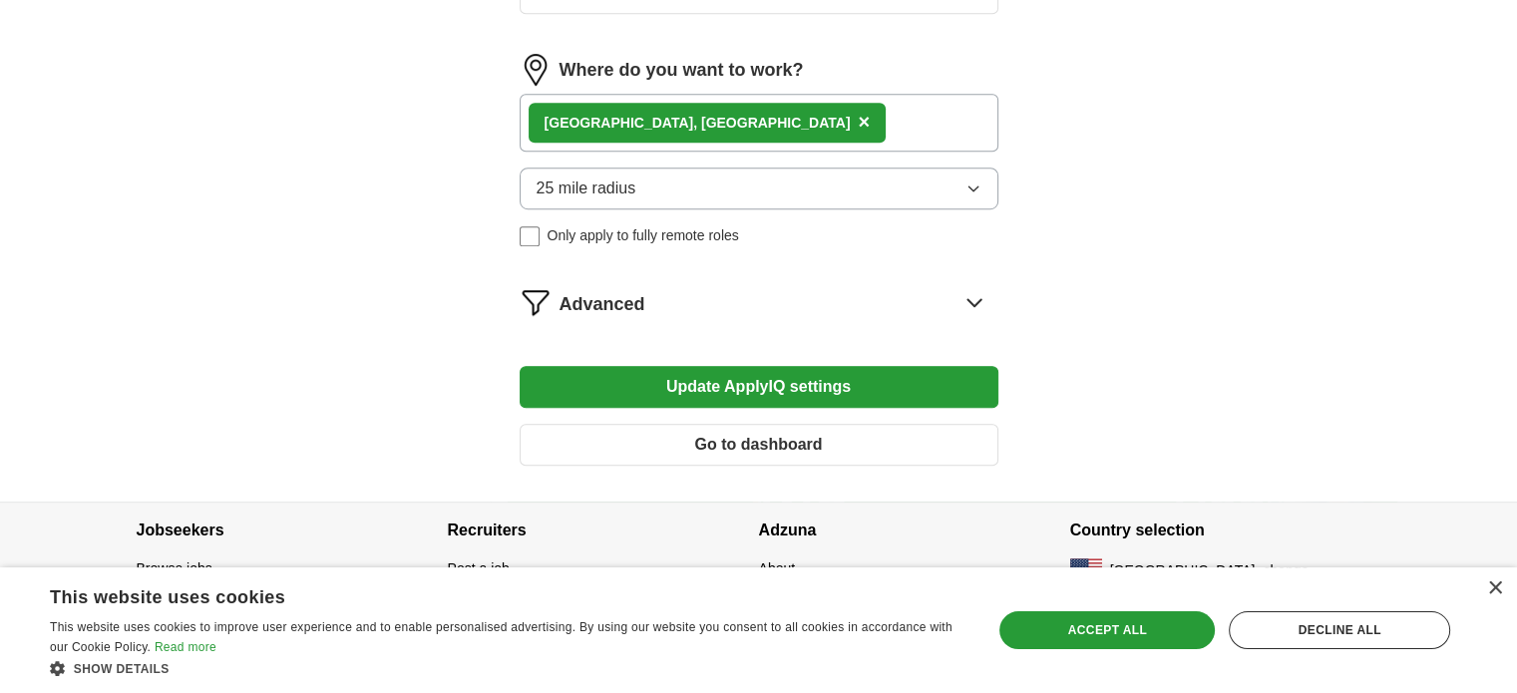
click at [973, 292] on icon at bounding box center [974, 302] width 32 height 32
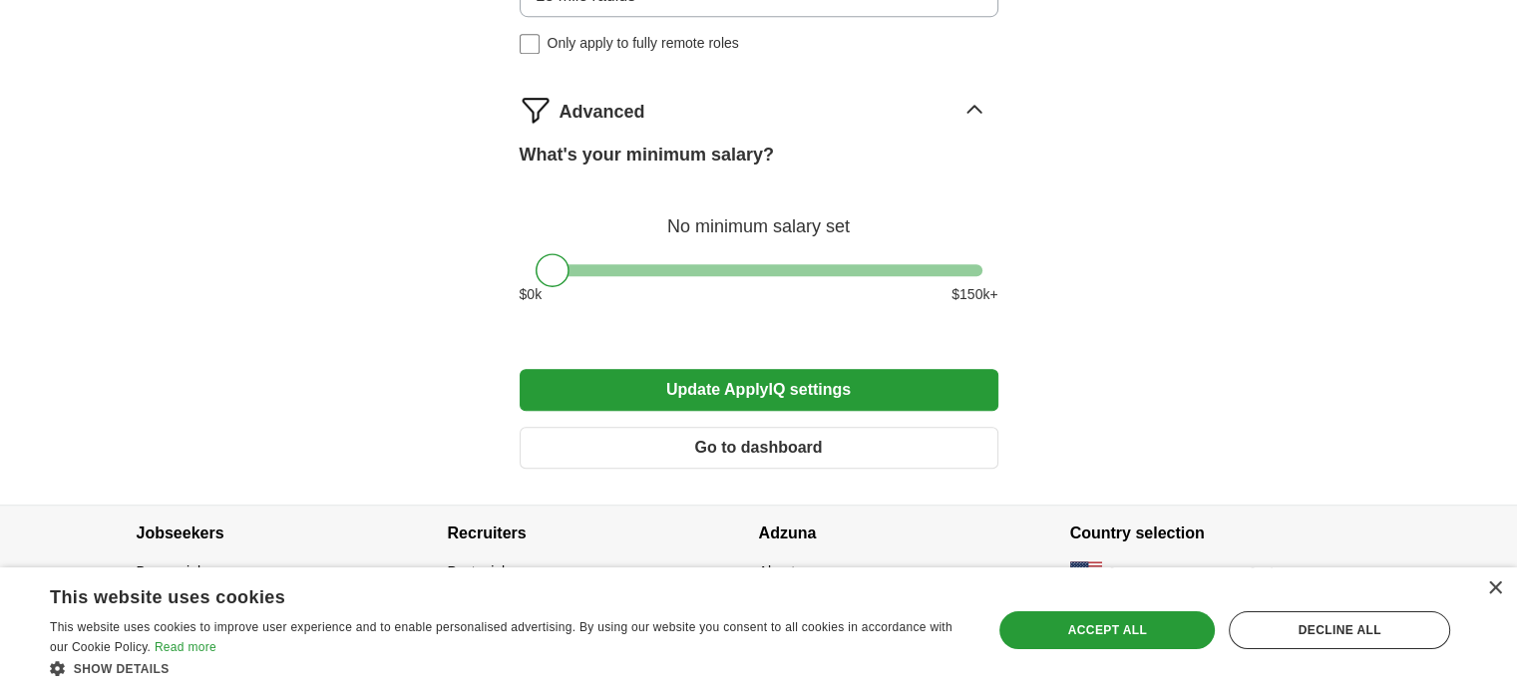
scroll to position [1333, 0]
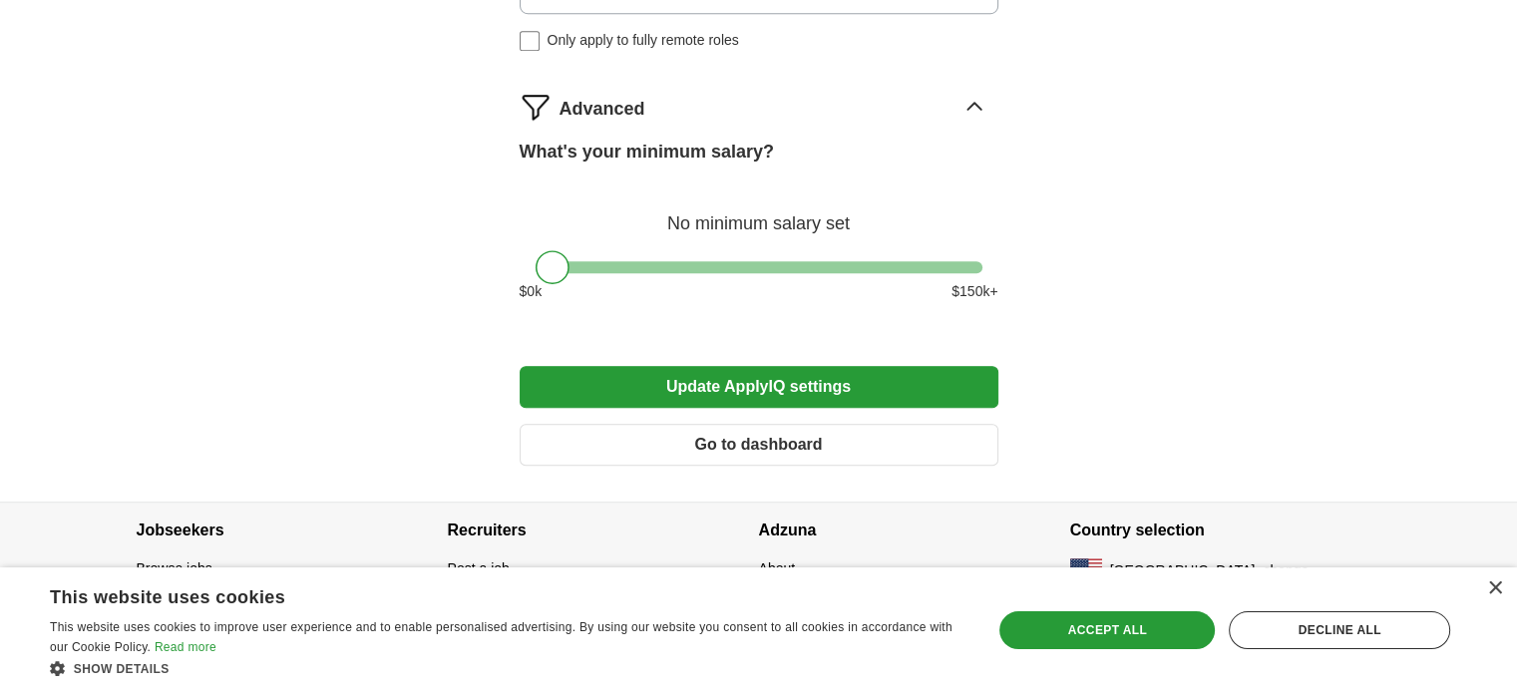
click at [703, 261] on div at bounding box center [759, 267] width 447 height 12
click at [652, 261] on div at bounding box center [759, 267] width 447 height 12
click at [642, 255] on div at bounding box center [651, 267] width 34 height 34
click at [630, 251] on div at bounding box center [644, 267] width 34 height 34
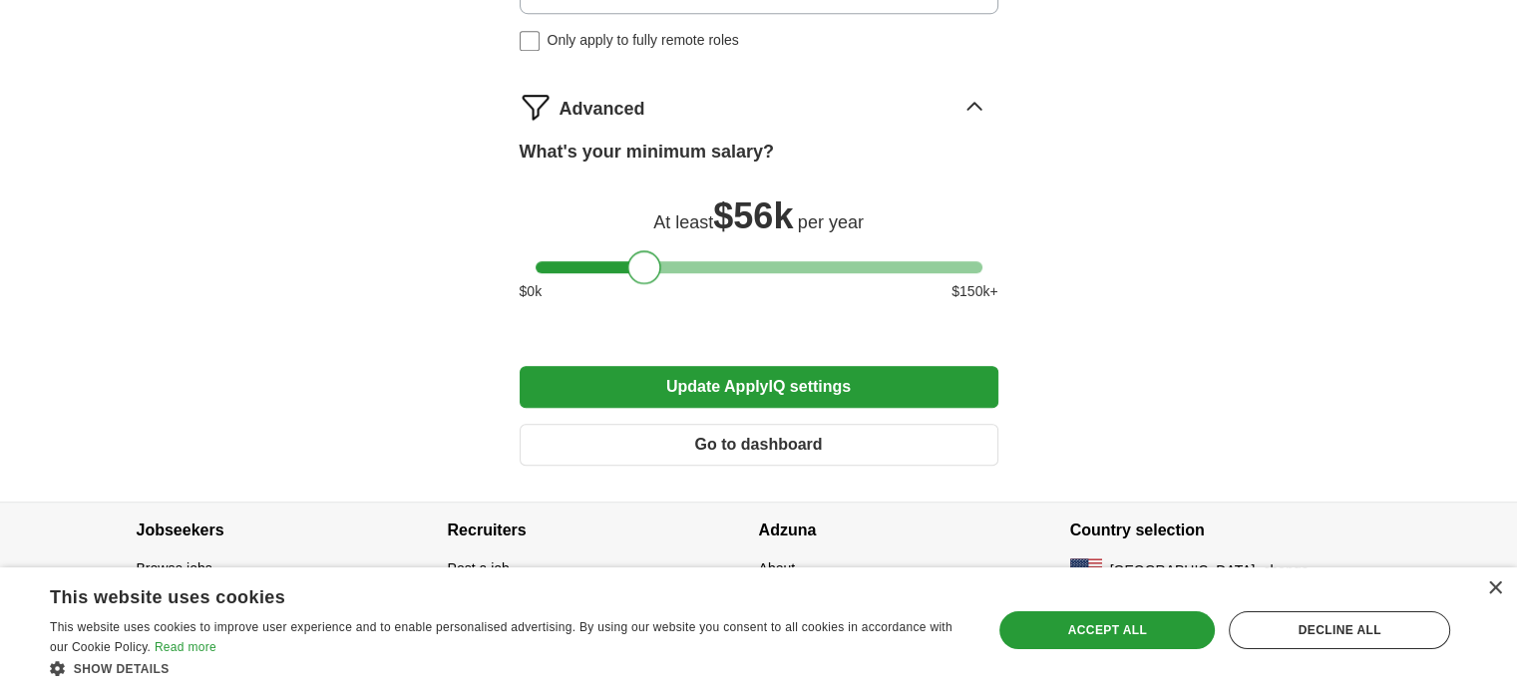
click at [630, 251] on div at bounding box center [644, 267] width 34 height 34
click at [622, 250] on div "What's your minimum salary? At least $ 56k per year $ 0 k $ 150 k+" at bounding box center [759, 229] width 479 height 180
drag, startPoint x: 643, startPoint y: 254, endPoint x: 631, endPoint y: 254, distance: 12.0
click at [631, 254] on div at bounding box center [630, 267] width 34 height 34
click at [742, 370] on button "Update ApplyIQ settings" at bounding box center [759, 387] width 479 height 42
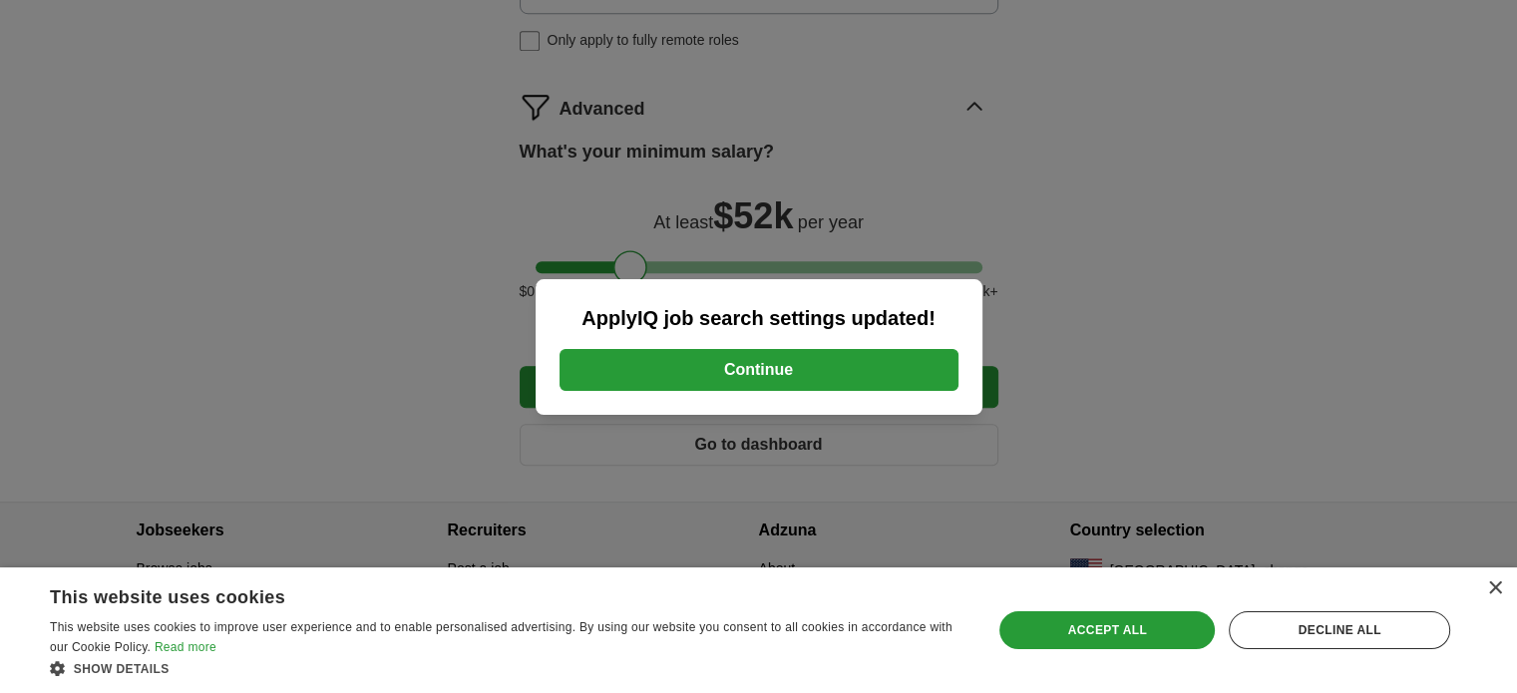
click at [759, 358] on button "Continue" at bounding box center [758, 370] width 399 height 42
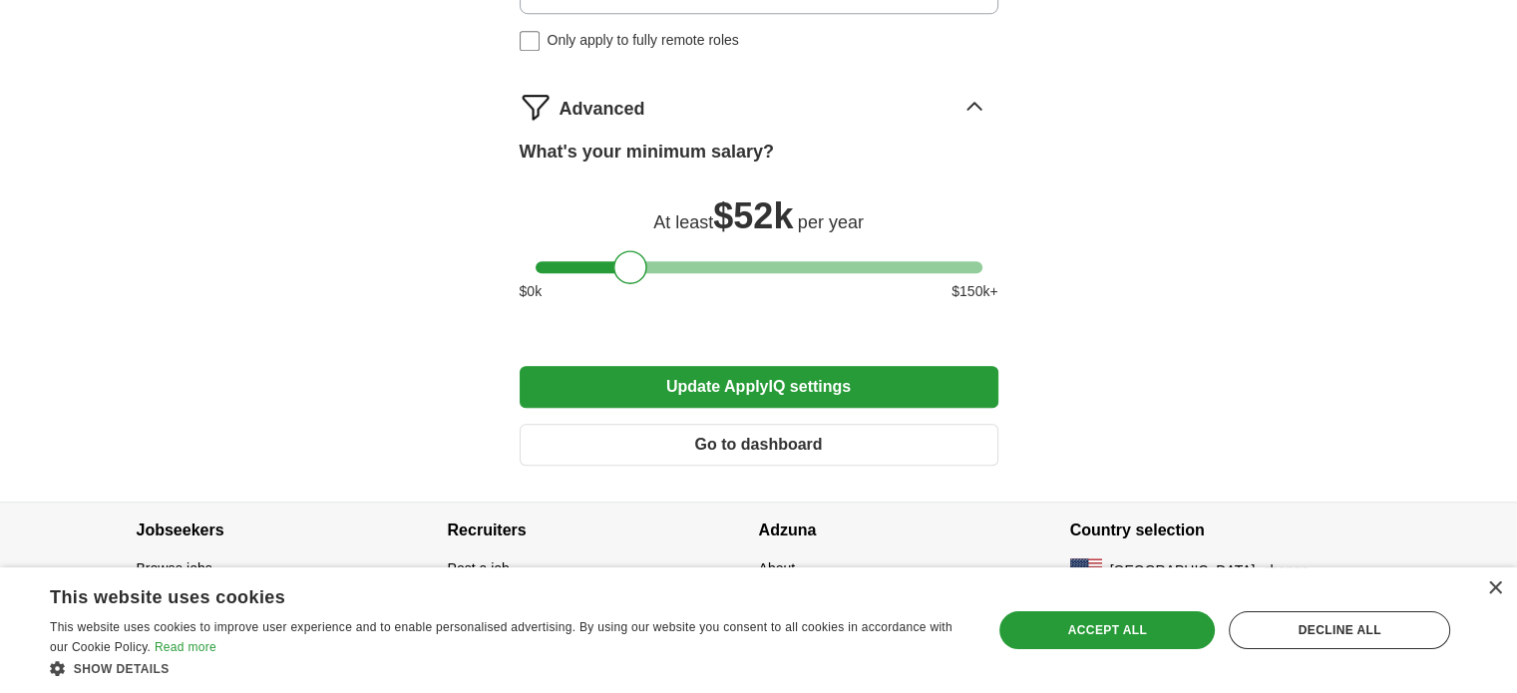
click at [759, 366] on button "Update ApplyIQ settings" at bounding box center [759, 387] width 479 height 42
